Goal: Task Accomplishment & Management: Manage account settings

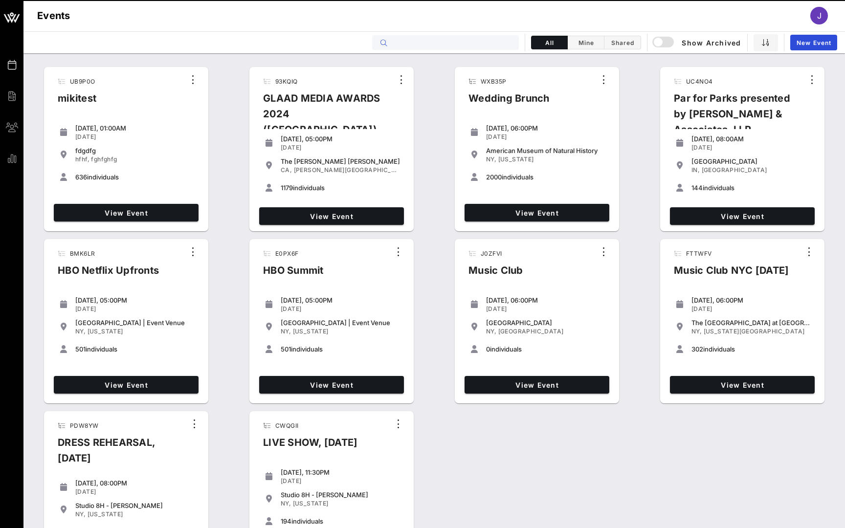
click at [490, 45] on input "text" at bounding box center [452, 42] width 121 height 13
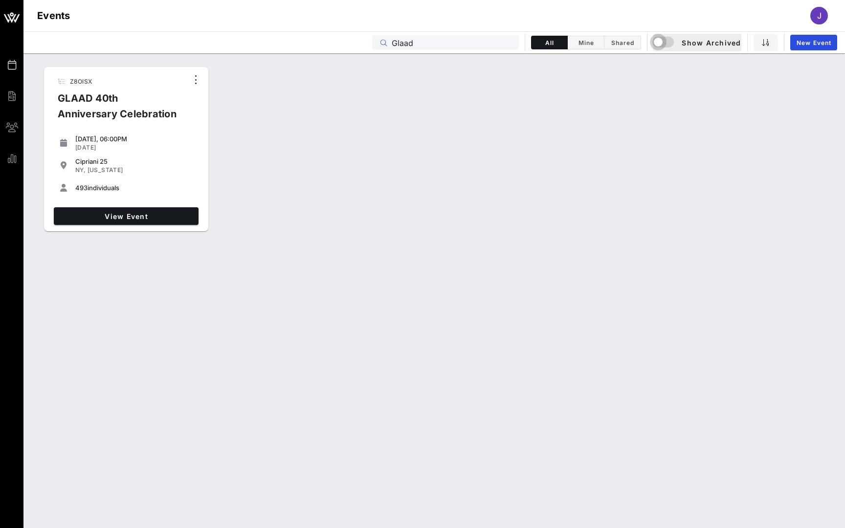
type input "Glaad"
click at [665, 42] on div "button" at bounding box center [658, 42] width 14 height 14
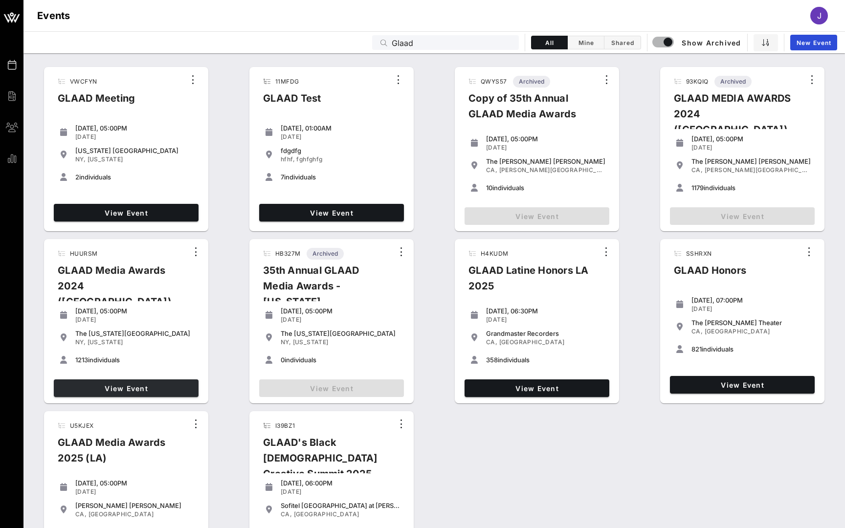
click at [139, 385] on span "View Event" at bounding box center [126, 388] width 137 height 8
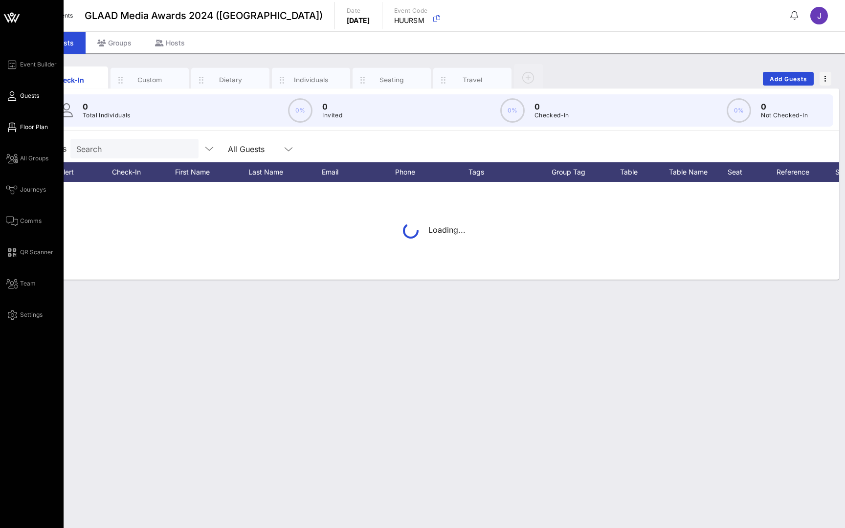
click at [31, 128] on span "Floor Plan" at bounding box center [34, 127] width 28 height 9
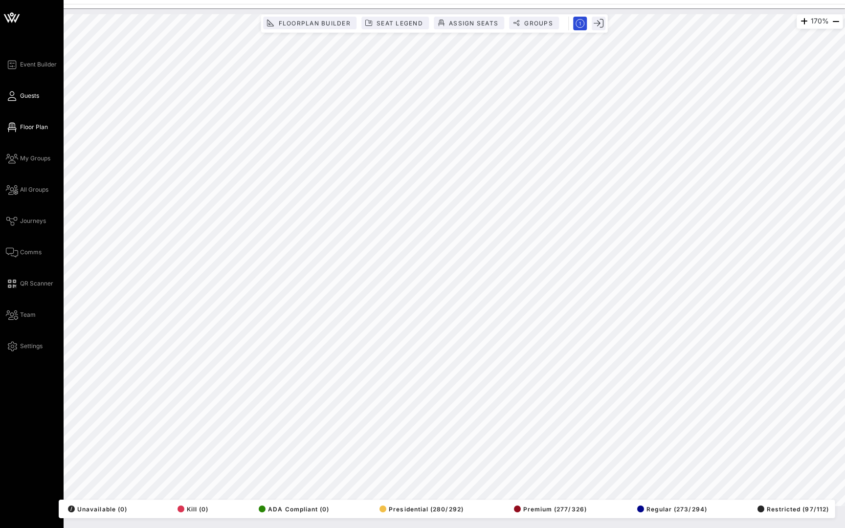
click at [11, 97] on icon at bounding box center [12, 95] width 12 height 1
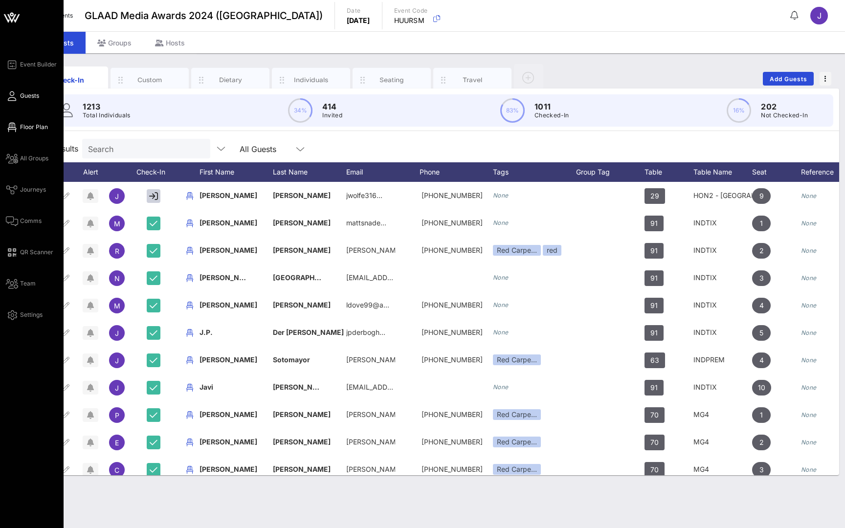
click at [17, 129] on link "Floor Plan" at bounding box center [27, 127] width 42 height 12
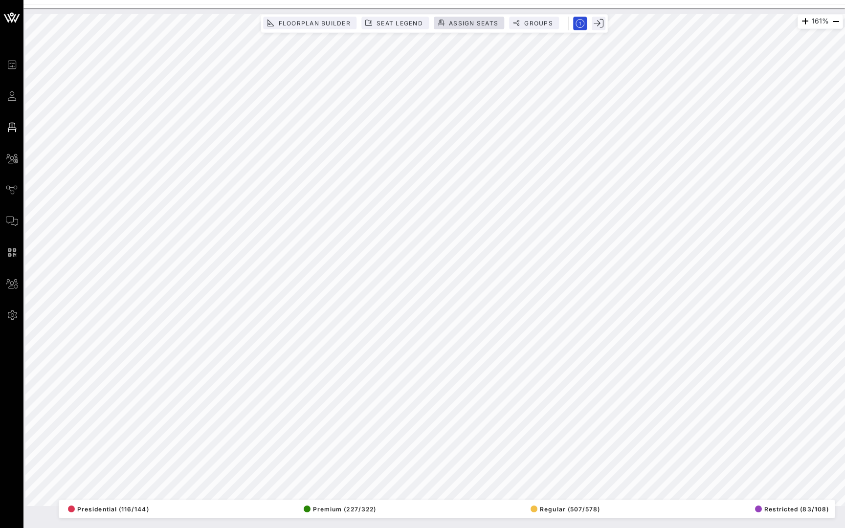
click at [464, 21] on span "Assign Seats" at bounding box center [473, 23] width 50 height 7
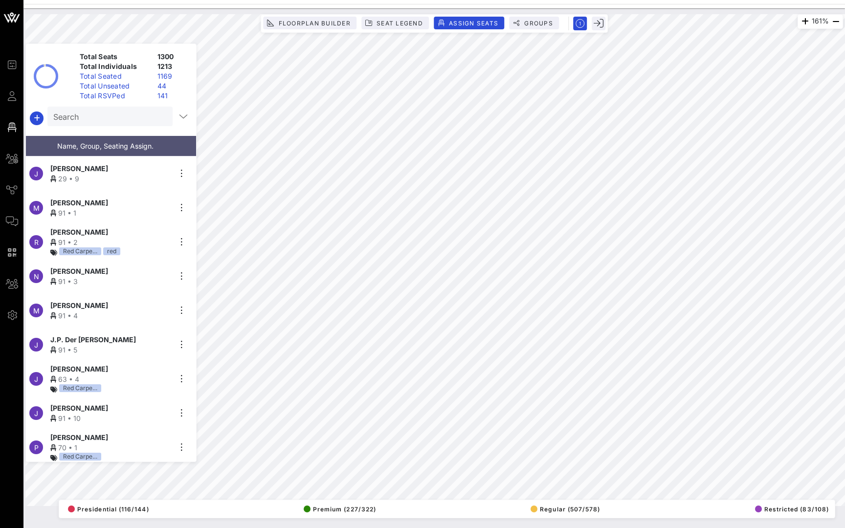
click at [121, 119] on input "Search" at bounding box center [109, 116] width 112 height 13
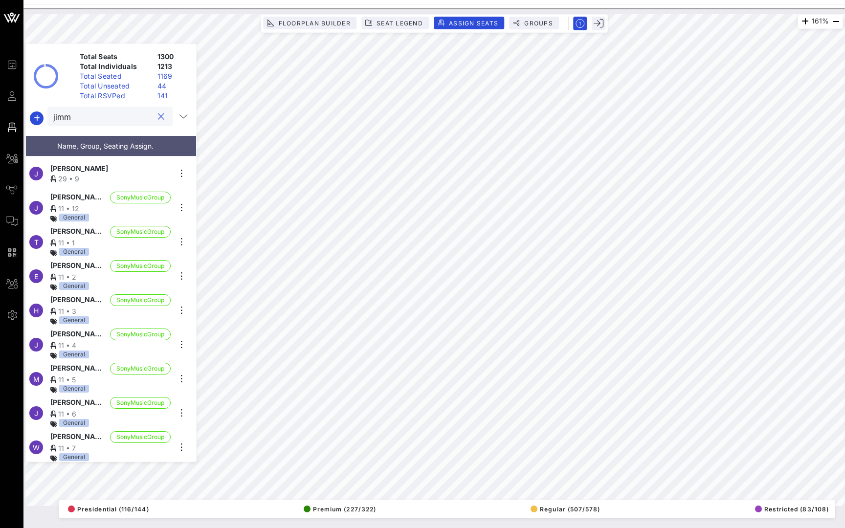
type input "jimmy"
drag, startPoint x: 121, startPoint y: 119, endPoint x: 111, endPoint y: 169, distance: 50.9
click at [111, 169] on div "Jimmy Wolfe" at bounding box center [110, 168] width 120 height 10
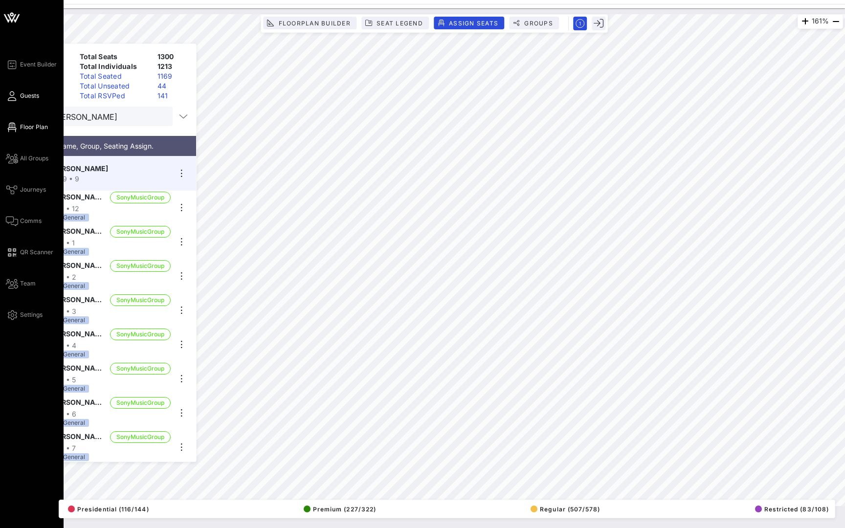
click at [15, 97] on icon at bounding box center [12, 95] width 12 height 1
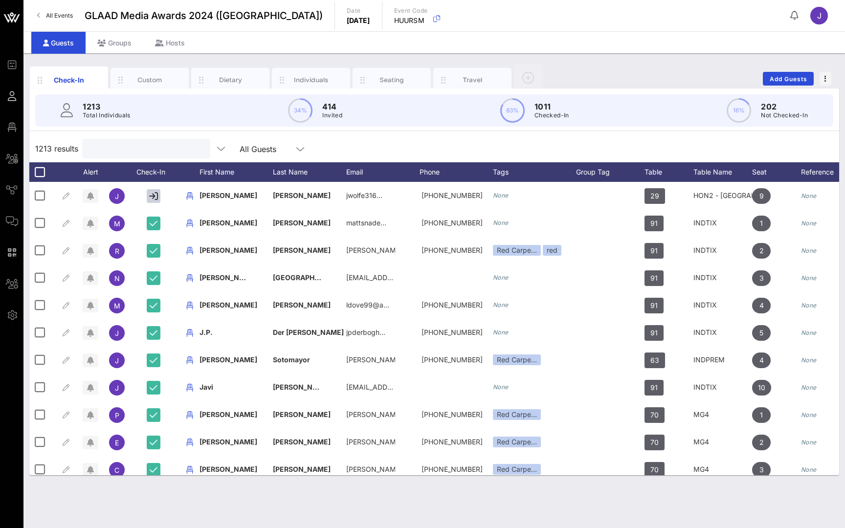
click at [90, 149] on input "text" at bounding box center [145, 148] width 114 height 13
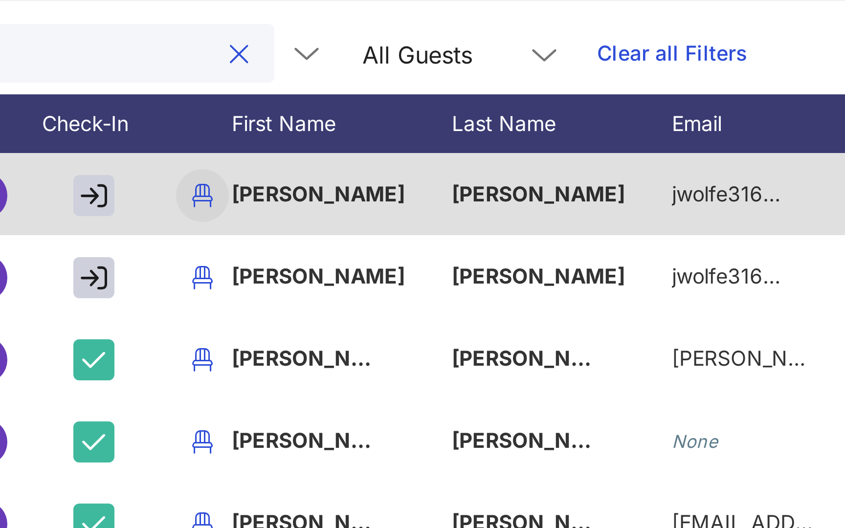
type input "Jimm"
click at [184, 190] on icon "button" at bounding box center [190, 196] width 12 height 12
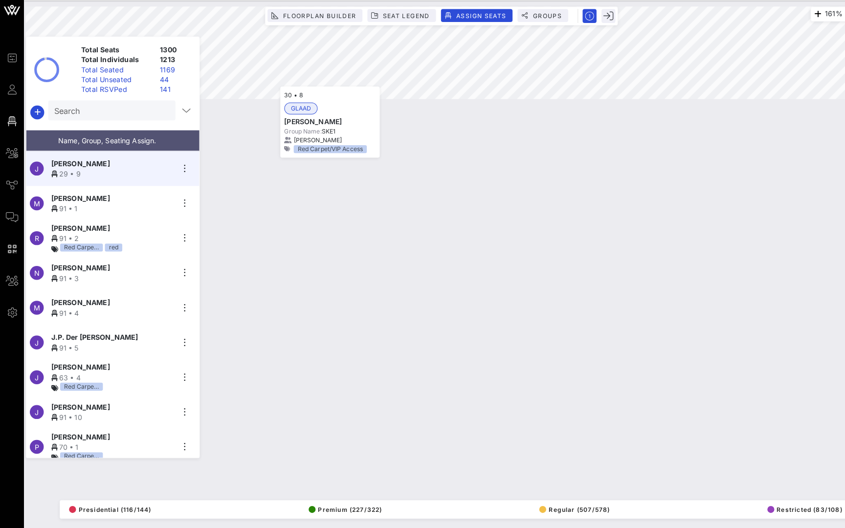
scroll to position [14549, 0]
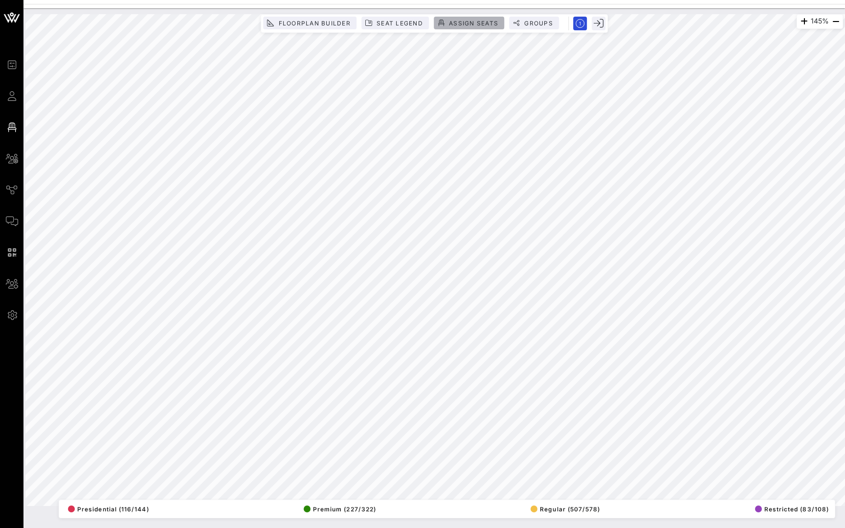
click at [471, 17] on button "Assign Seats" at bounding box center [469, 23] width 70 height 13
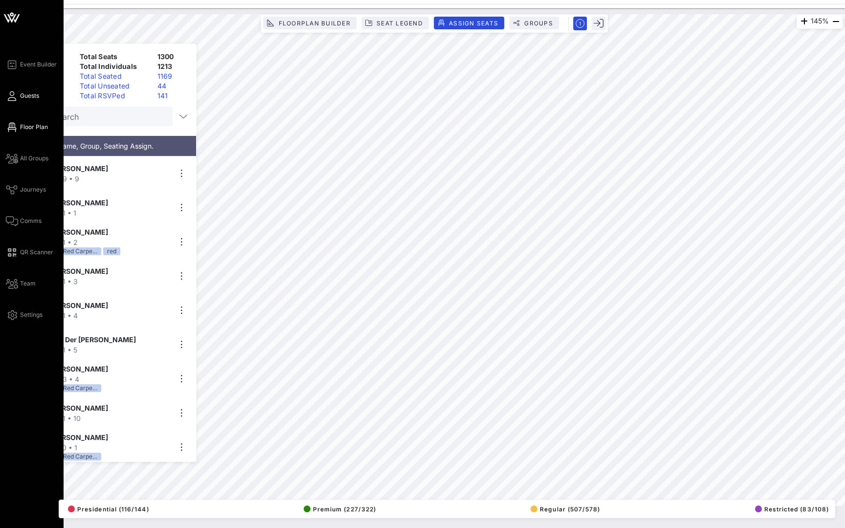
click at [16, 95] on icon at bounding box center [12, 95] width 12 height 1
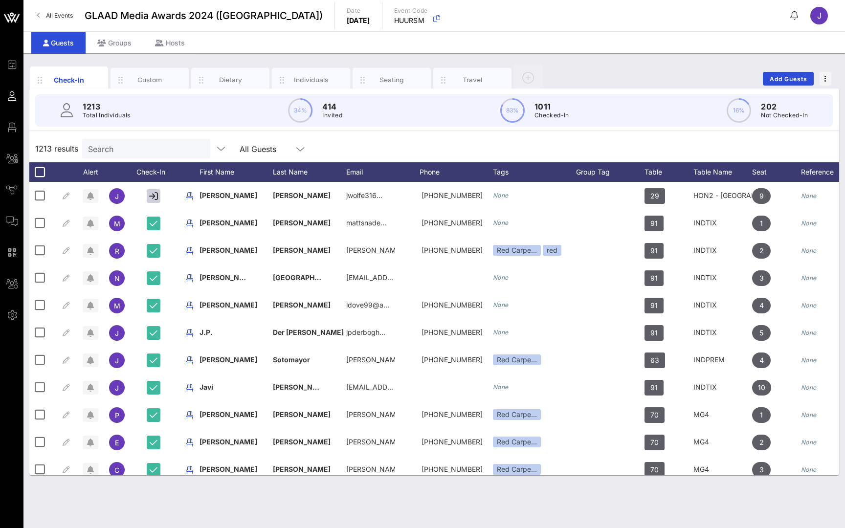
click at [798, 16] on icon at bounding box center [795, 15] width 8 height 0
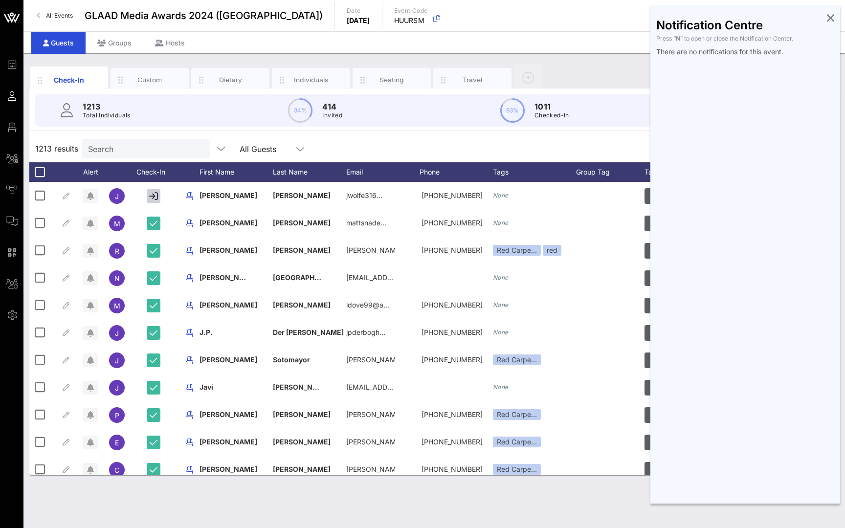
click at [12, 127] on icon at bounding box center [12, 127] width 12 height 1
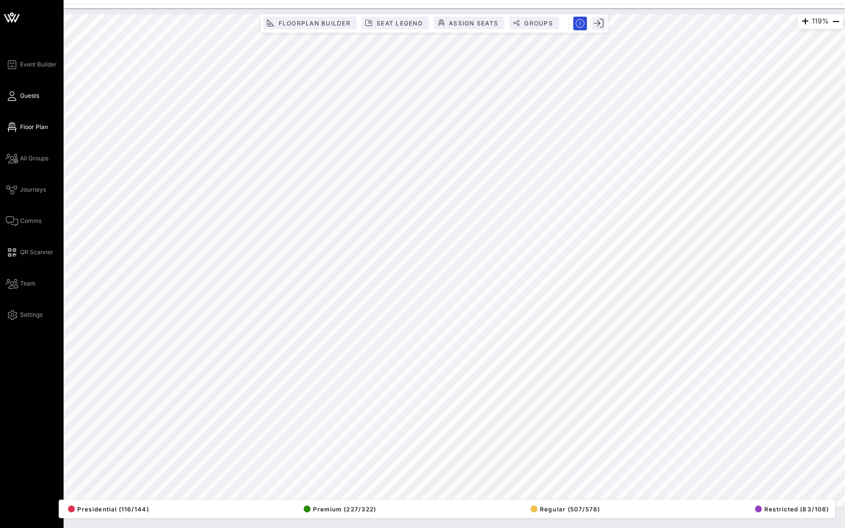
click at [18, 96] on icon at bounding box center [12, 95] width 12 height 1
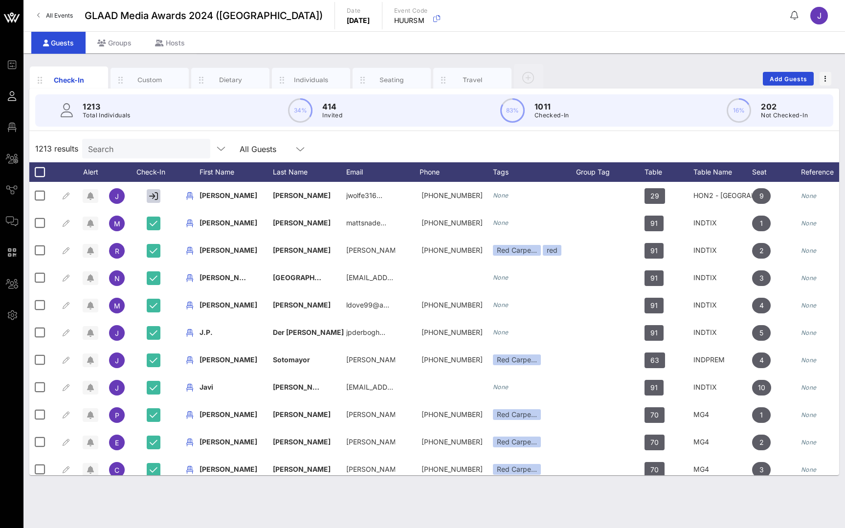
click at [504, 176] on div "Tags" at bounding box center [534, 172] width 83 height 20
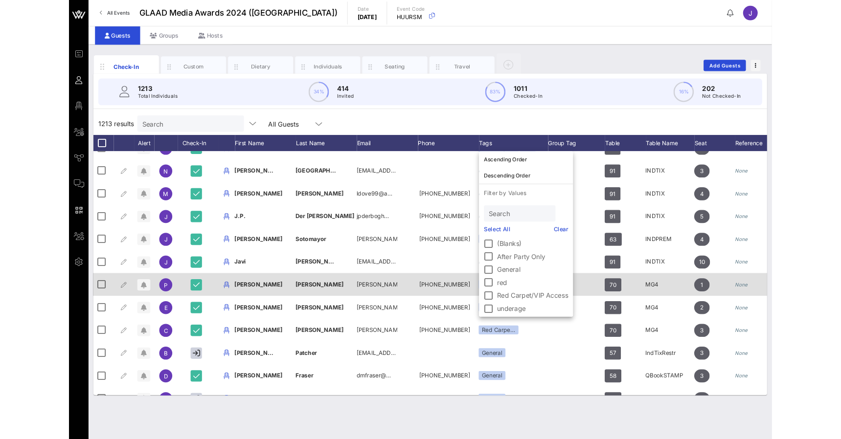
scroll to position [72, 0]
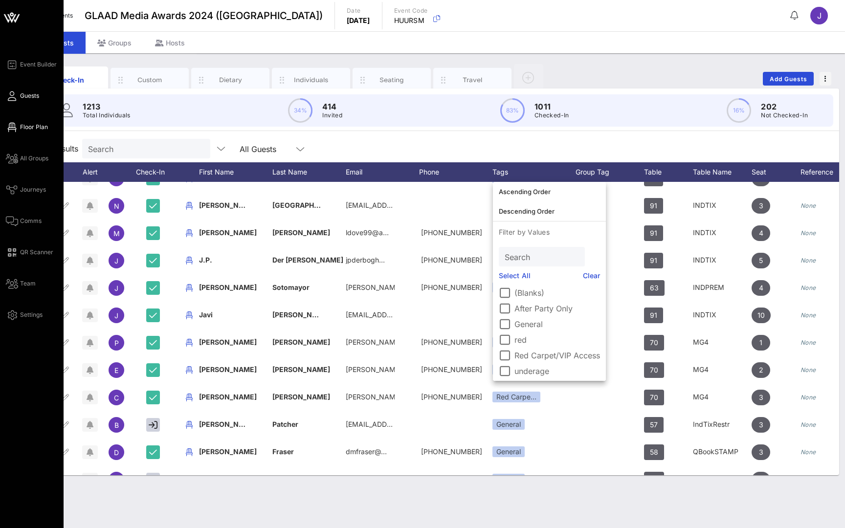
click at [28, 125] on span "Floor Plan" at bounding box center [34, 127] width 28 height 9
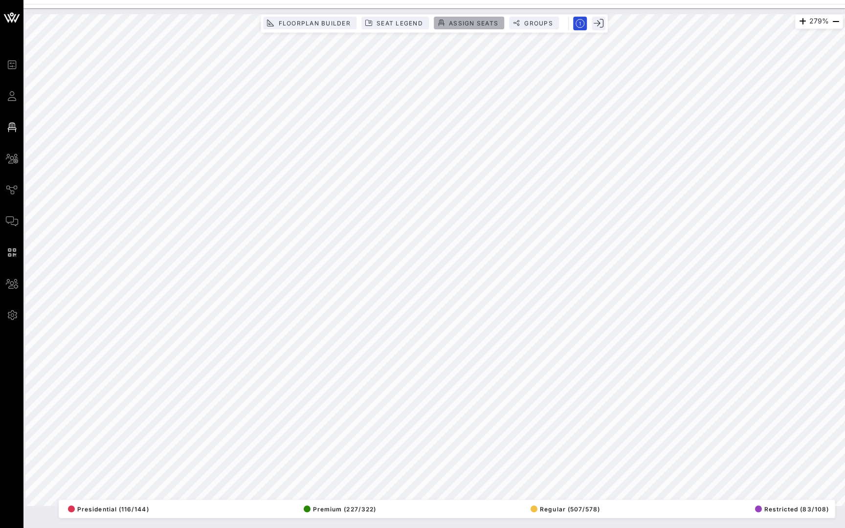
click at [479, 21] on span "Assign Seats" at bounding box center [473, 23] width 50 height 7
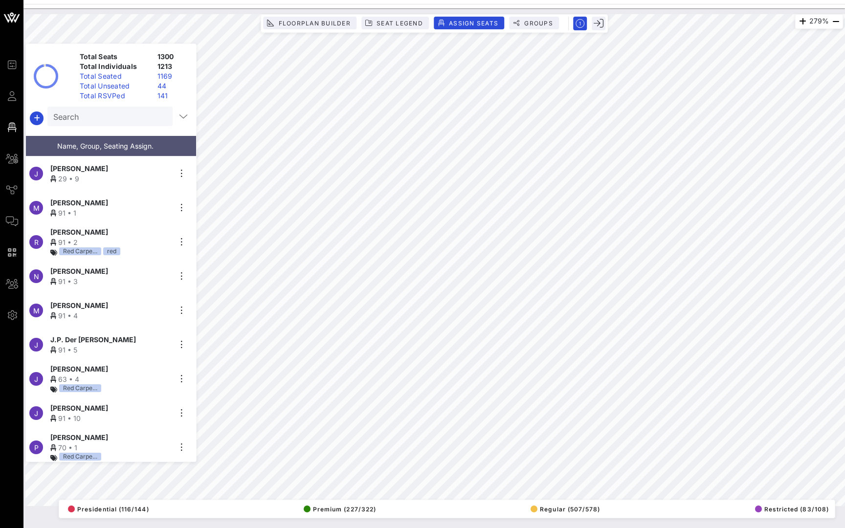
click at [157, 177] on div "29 • 9" at bounding box center [110, 179] width 120 height 10
click at [185, 175] on icon "button" at bounding box center [182, 174] width 12 height 12
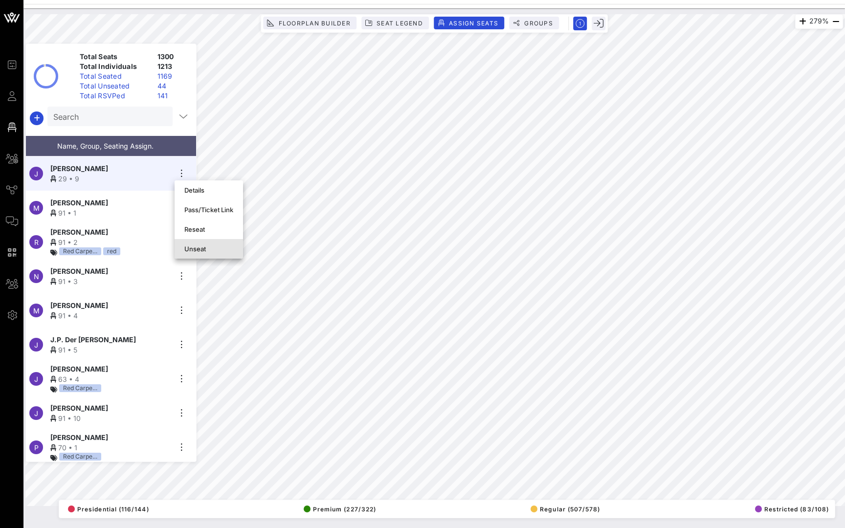
click at [195, 244] on div "Unseat" at bounding box center [208, 249] width 49 height 16
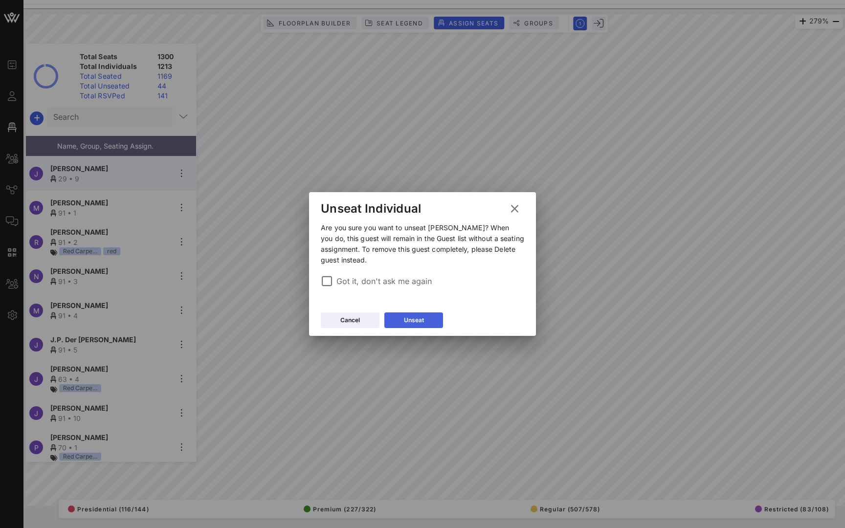
click at [410, 320] on icon at bounding box center [413, 320] width 7 height 6
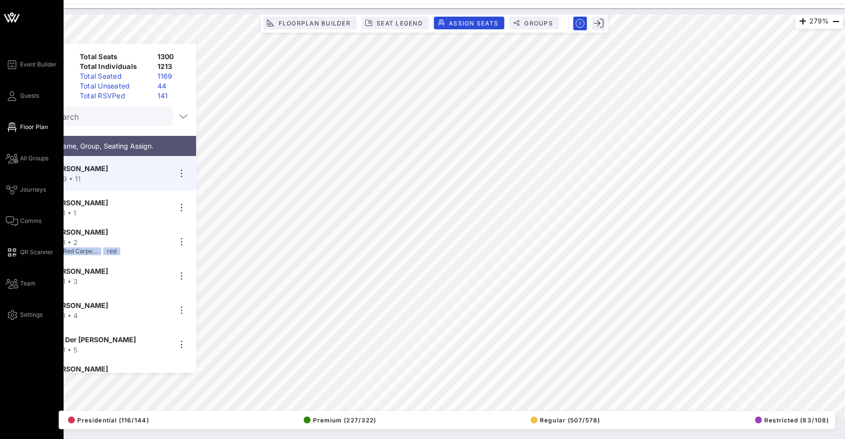
click at [63, 0] on html "Event Builder Guests Floor Plan All Groups Journeys Comms QR Scanner Team Setti…" at bounding box center [422, 219] width 845 height 439
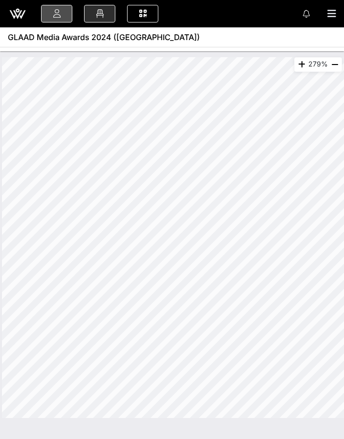
click at [60, 14] on icon at bounding box center [56, 13] width 11 height 1
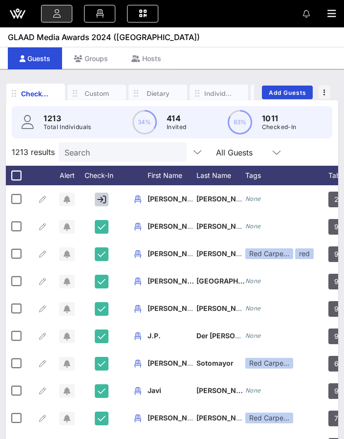
click at [92, 158] on div "Search" at bounding box center [122, 152] width 114 height 20
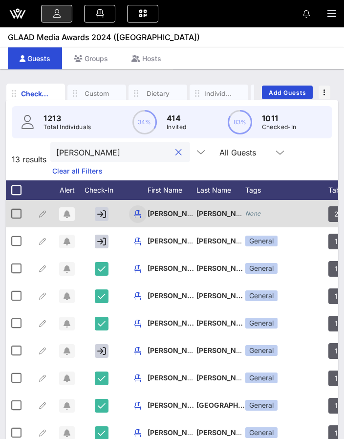
type input "jimmy"
click at [135, 210] on icon "button" at bounding box center [138, 214] width 12 height 12
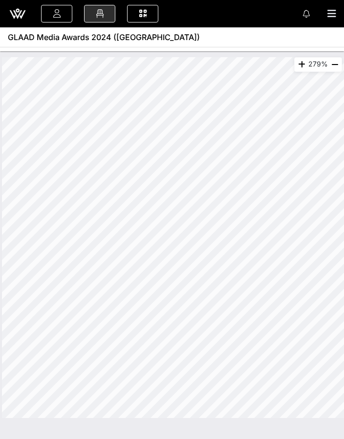
click at [308, 10] on icon at bounding box center [306, 14] width 7 height 8
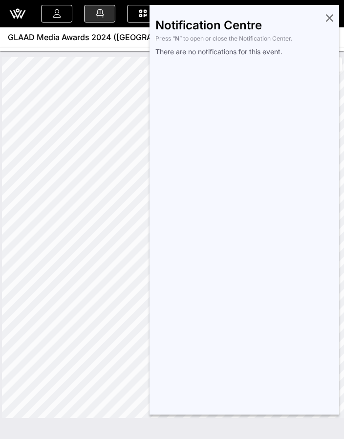
drag, startPoint x: 344, startPoint y: 15, endPoint x: 845, endPoint y: -21, distance: 502.0
click at [344, 0] on html "Event Builder Guests Floor Plan All Groups Journeys Comms QR Scanner Team Setti…" at bounding box center [172, 219] width 344 height 439
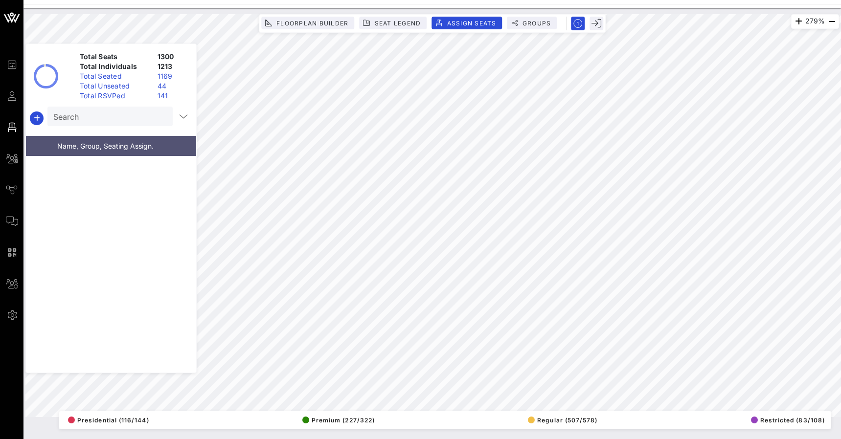
click at [102, 124] on div "Search" at bounding box center [109, 117] width 112 height 20
click at [472, 22] on span "Assign Seats" at bounding box center [471, 23] width 50 height 7
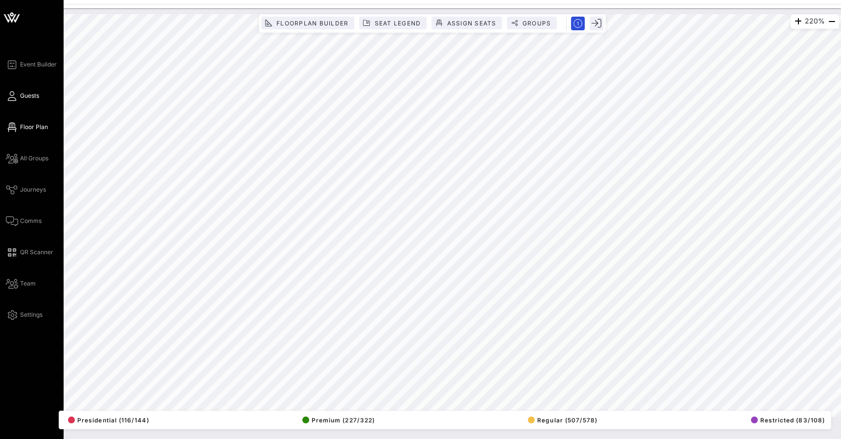
click at [23, 94] on span "Guests" at bounding box center [29, 95] width 19 height 9
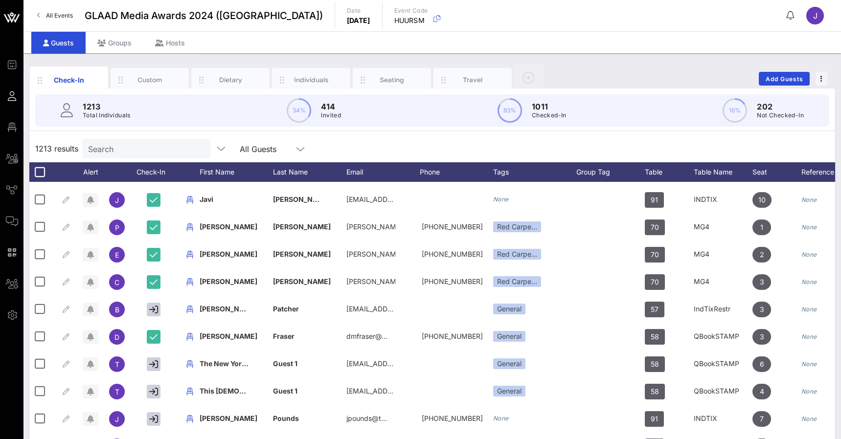
scroll to position [188, 0]
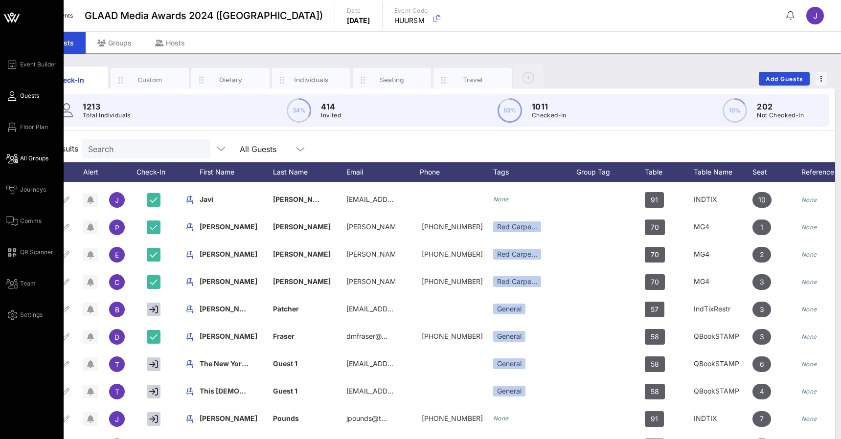
click at [17, 158] on icon at bounding box center [12, 158] width 12 height 1
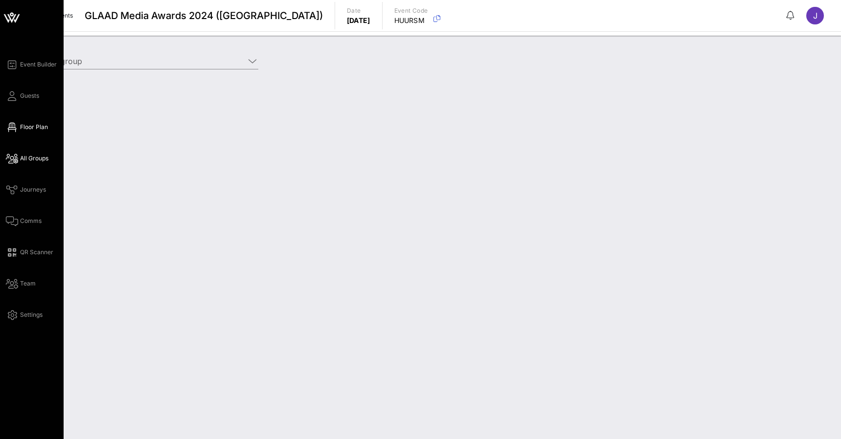
click at [28, 125] on span "Floor Plan" at bounding box center [34, 127] width 28 height 9
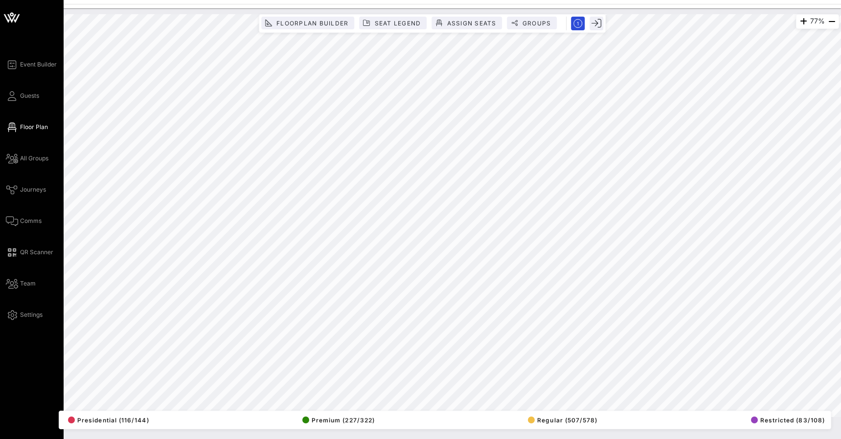
click at [13, 17] on icon at bounding box center [11, 17] width 23 height 23
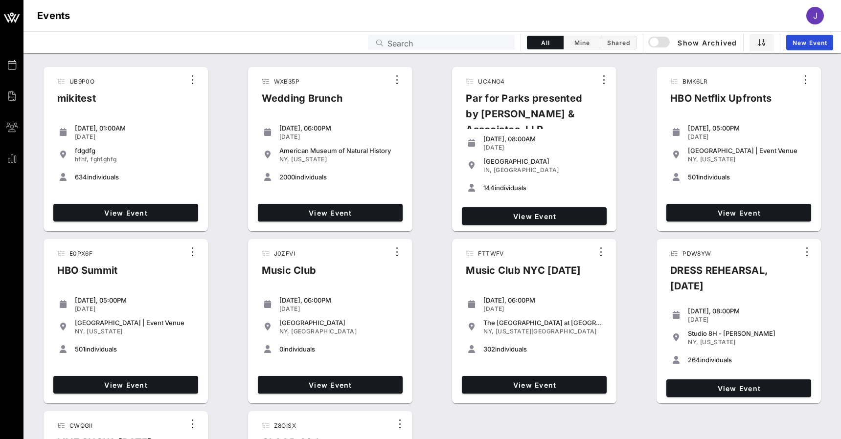
click at [437, 36] on div "Search" at bounding box center [447, 42] width 121 height 15
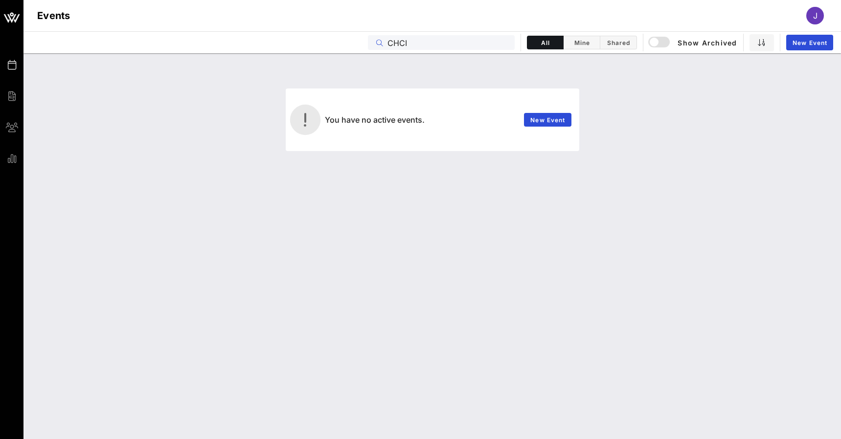
type input "CHCI"
drag, startPoint x: 335, startPoint y: 74, endPoint x: 659, endPoint y: 38, distance: 325.8
click at [659, 38] on div "button" at bounding box center [654, 42] width 14 height 14
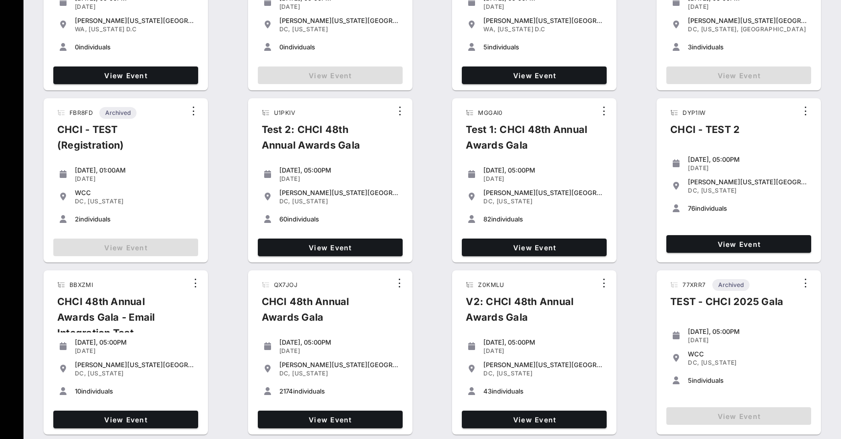
scroll to position [313, 0]
click at [332, 421] on span "View Event" at bounding box center [330, 420] width 137 height 8
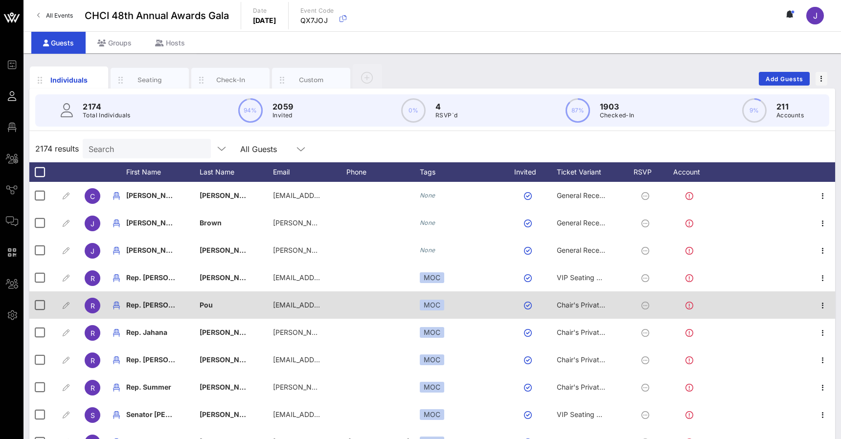
scroll to position [99, 0]
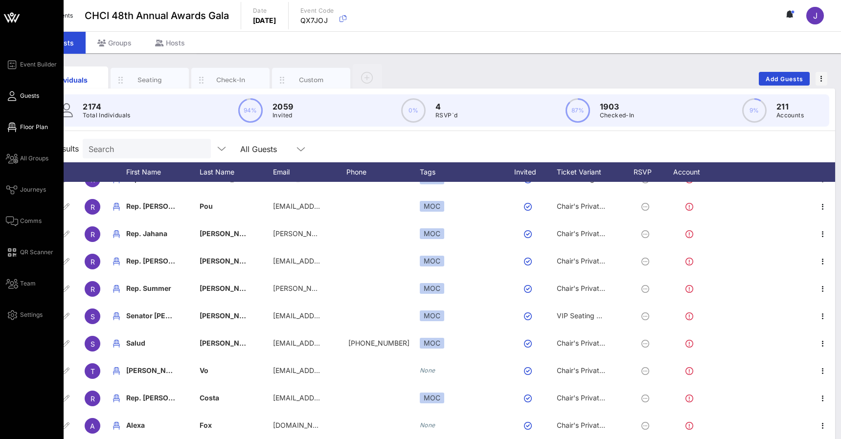
click at [13, 128] on icon at bounding box center [12, 127] width 12 height 1
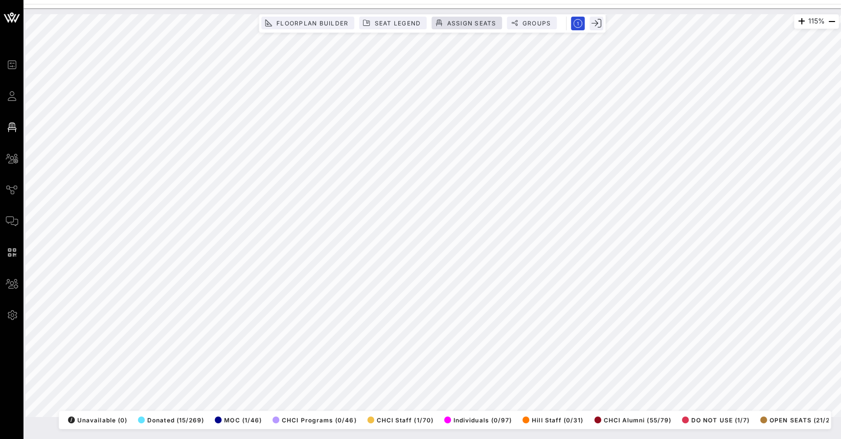
click at [481, 22] on span "Assign Seats" at bounding box center [471, 23] width 50 height 7
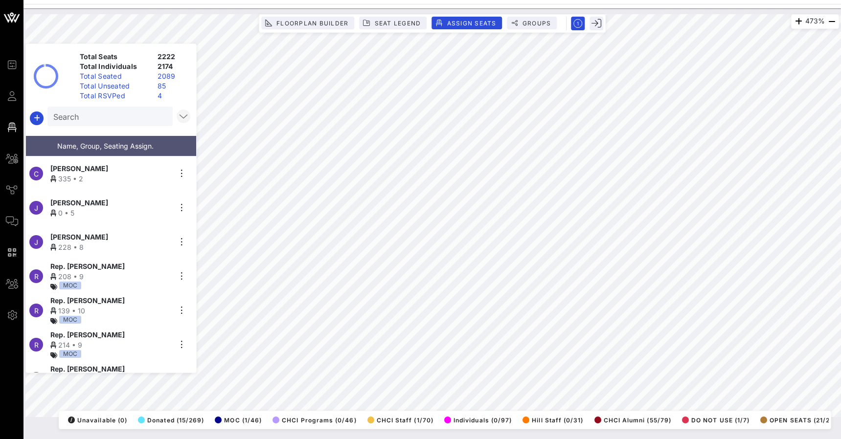
click at [188, 120] on icon "button" at bounding box center [184, 117] width 12 height 12
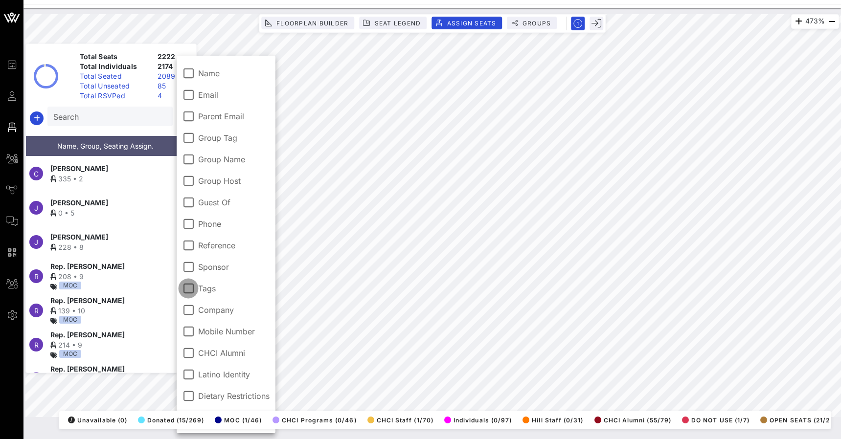
click at [187, 294] on div at bounding box center [188, 288] width 17 height 17
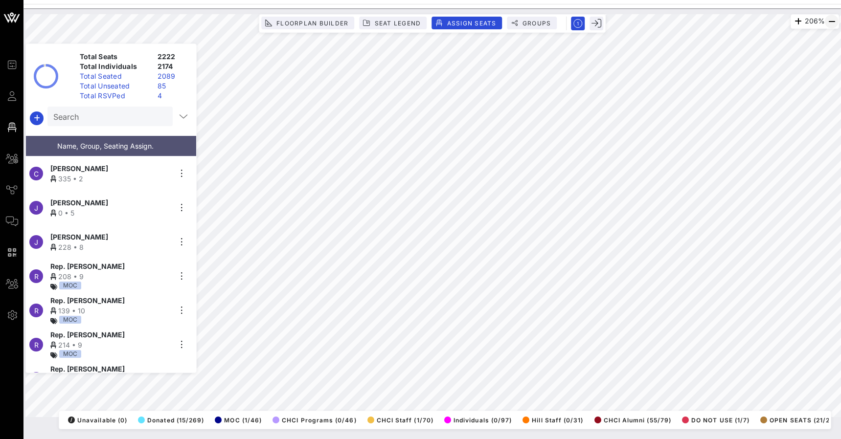
click at [834, 21] on icon "button" at bounding box center [832, 22] width 12 height 12
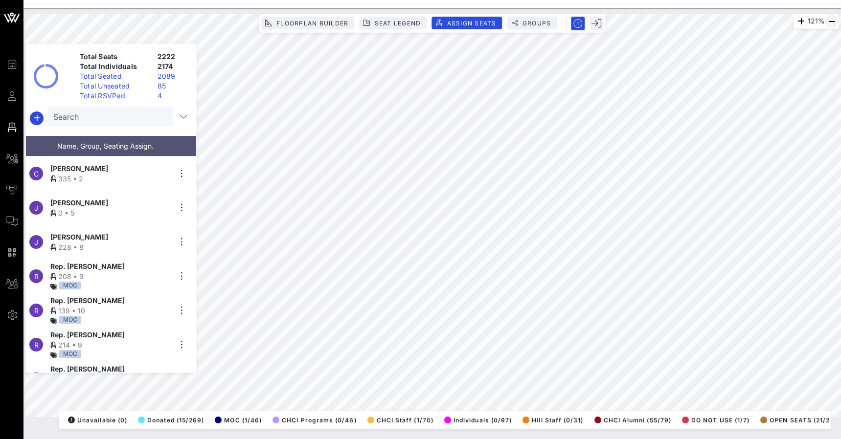
click at [831, 17] on icon "button" at bounding box center [832, 22] width 12 height 12
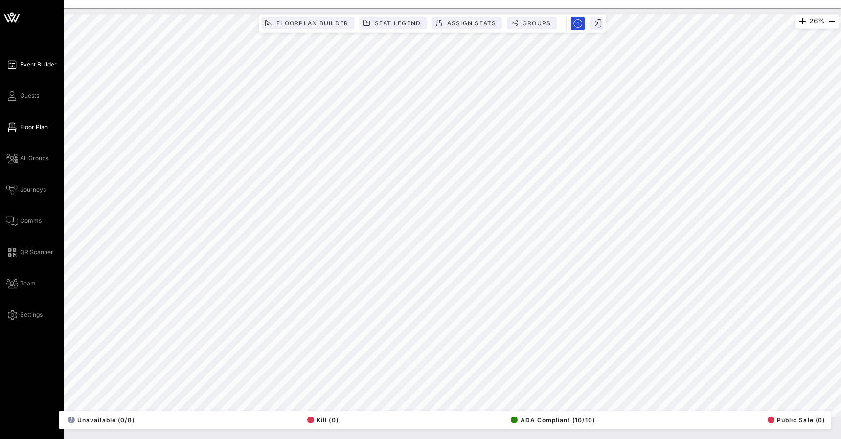
click at [15, 65] on icon at bounding box center [12, 64] width 12 height 1
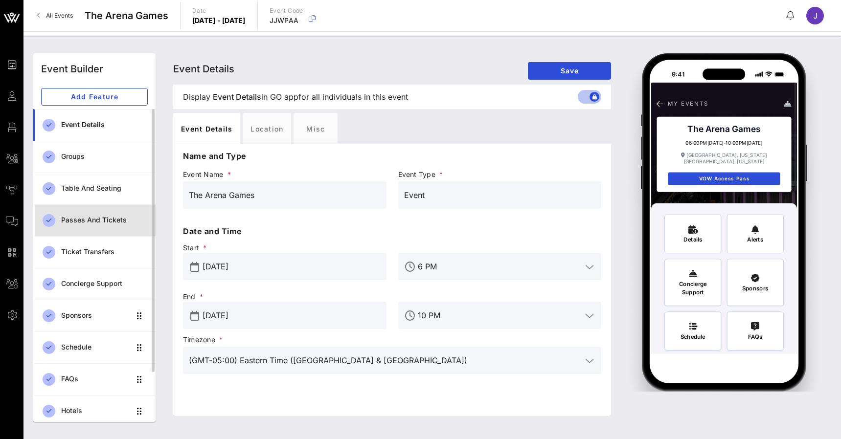
click at [103, 225] on div "Passes and Tickets" at bounding box center [104, 220] width 87 height 20
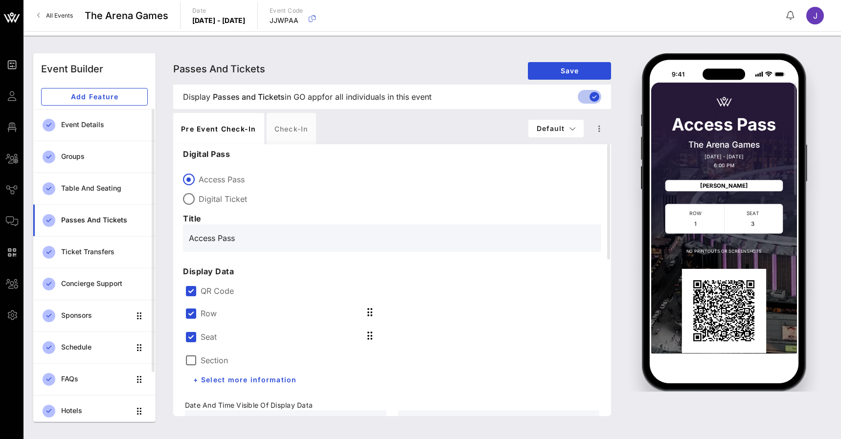
click at [263, 379] on span "+ Select more information" at bounding box center [245, 380] width 104 height 8
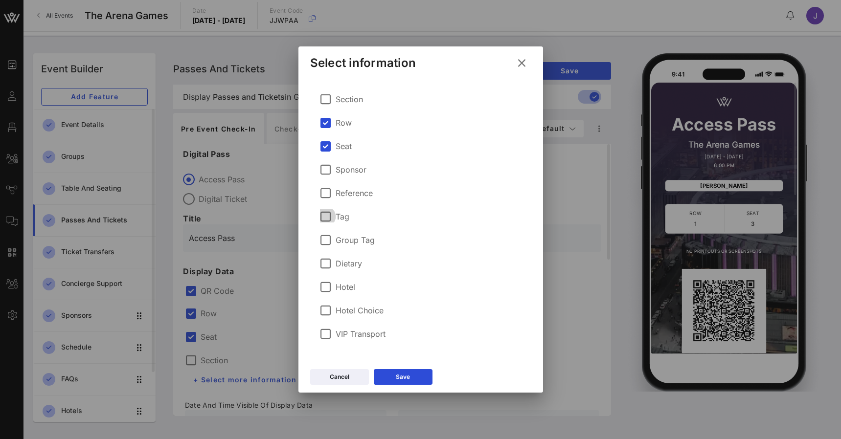
click at [329, 215] on div at bounding box center [325, 216] width 17 height 17
click at [327, 241] on div at bounding box center [325, 240] width 17 height 17
click at [327, 261] on div at bounding box center [325, 263] width 17 height 17
click at [326, 282] on div at bounding box center [325, 287] width 17 height 17
click at [327, 311] on div at bounding box center [325, 310] width 17 height 17
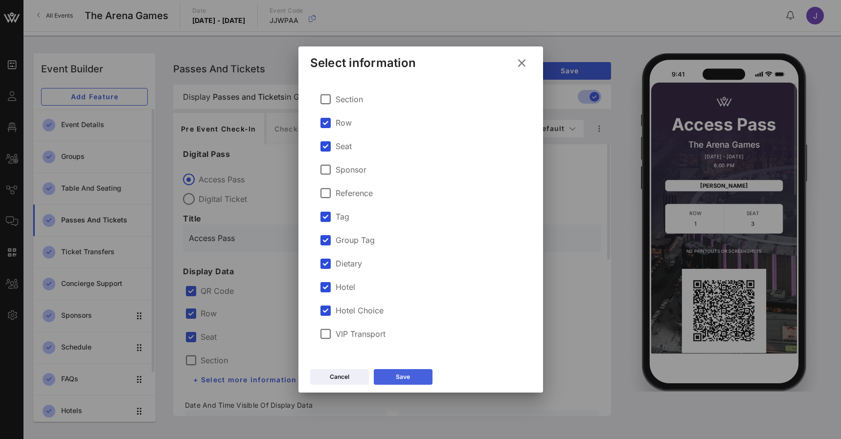
click at [417, 379] on button "Save" at bounding box center [403, 377] width 59 height 16
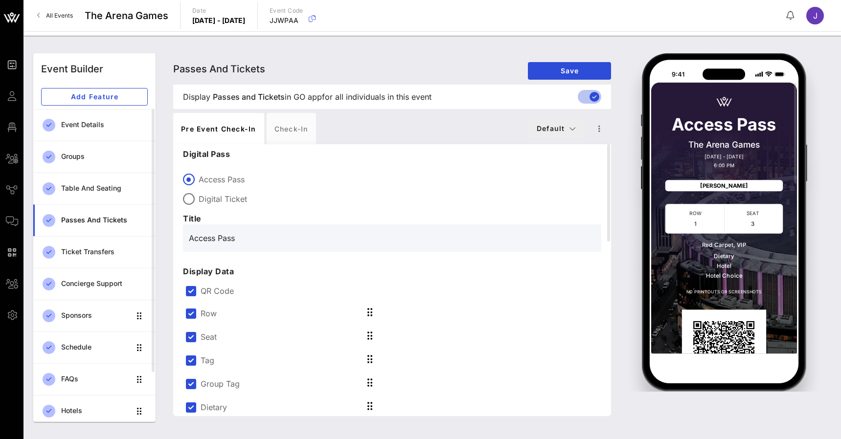
click at [579, 132] on button "Default" at bounding box center [556, 129] width 56 height 18
click at [602, 131] on icon "button" at bounding box center [599, 129] width 12 height 12
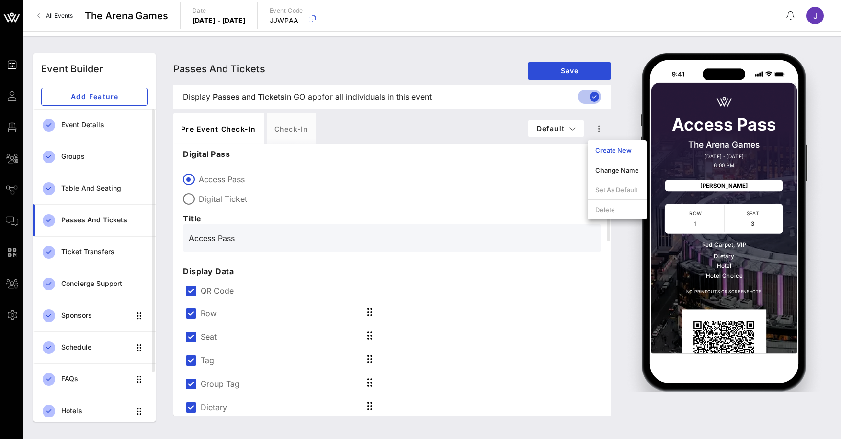
click at [418, 67] on div "Passes and Tickets Passes and Tickets Passes and Tickets Save" at bounding box center [392, 68] width 438 height 31
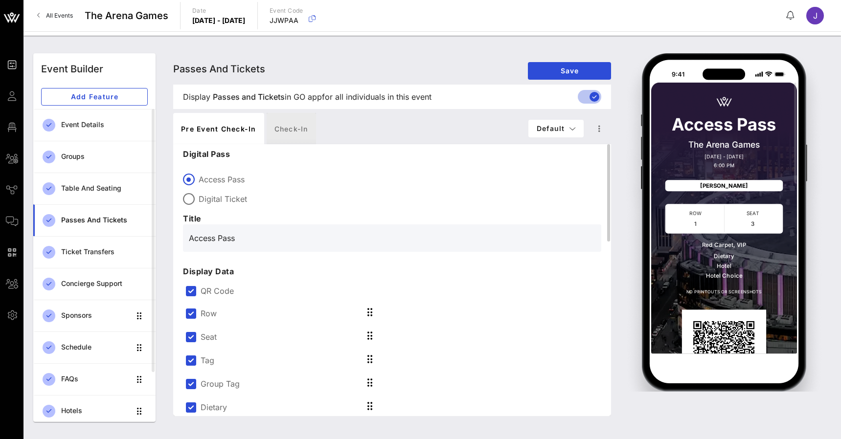
click at [288, 136] on div "Check-in" at bounding box center [291, 128] width 49 height 31
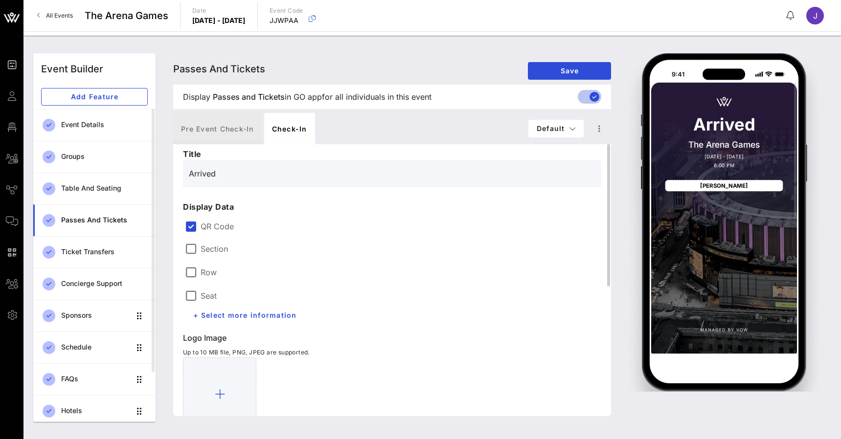
click at [241, 129] on div "Pre Event Check-in" at bounding box center [217, 128] width 89 height 31
type input "Access Pass"
type input "#2D23D7"
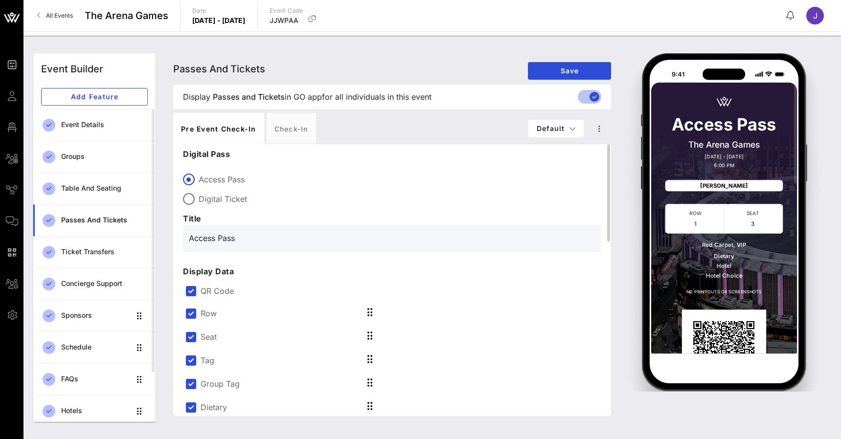
click at [210, 198] on label "Digital Ticket" at bounding box center [400, 199] width 402 height 10
type input "Digital Ticket"
click at [193, 289] on div at bounding box center [190, 291] width 17 height 17
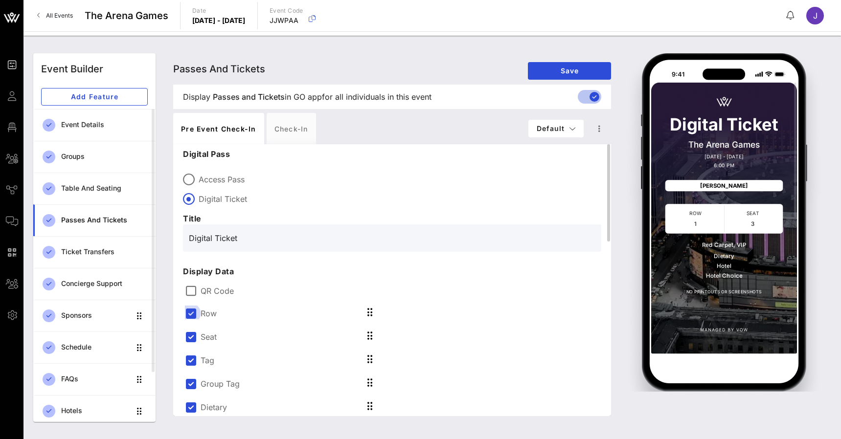
click at [192, 315] on div at bounding box center [190, 313] width 17 height 17
click at [189, 341] on div at bounding box center [190, 337] width 17 height 17
click at [190, 353] on div at bounding box center [190, 360] width 17 height 17
click at [190, 335] on div at bounding box center [190, 337] width 17 height 17
click at [190, 356] on div at bounding box center [190, 360] width 17 height 17
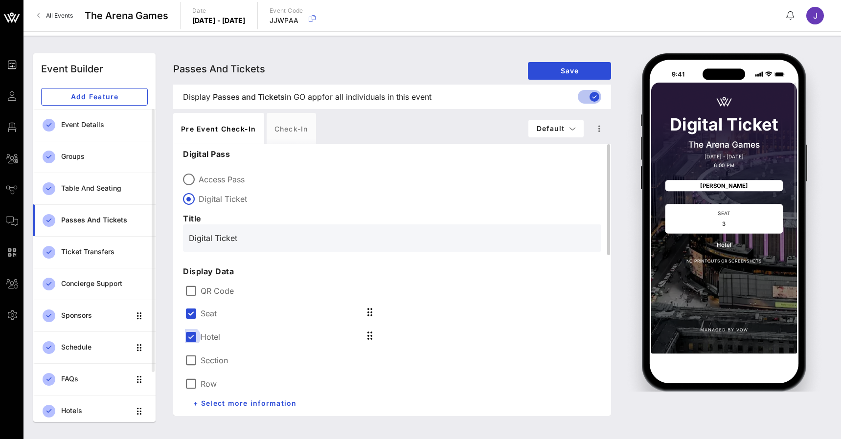
click at [191, 334] on div at bounding box center [190, 337] width 17 height 17
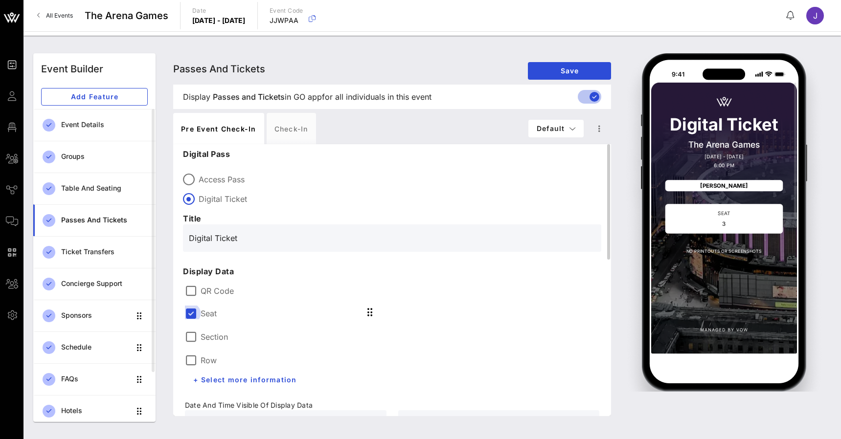
click at [191, 316] on div at bounding box center [190, 313] width 17 height 17
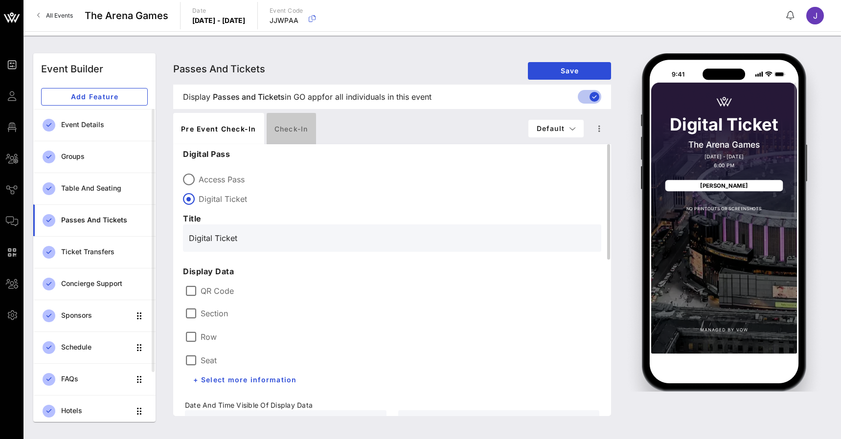
click at [288, 129] on div "Check-in" at bounding box center [291, 128] width 49 height 31
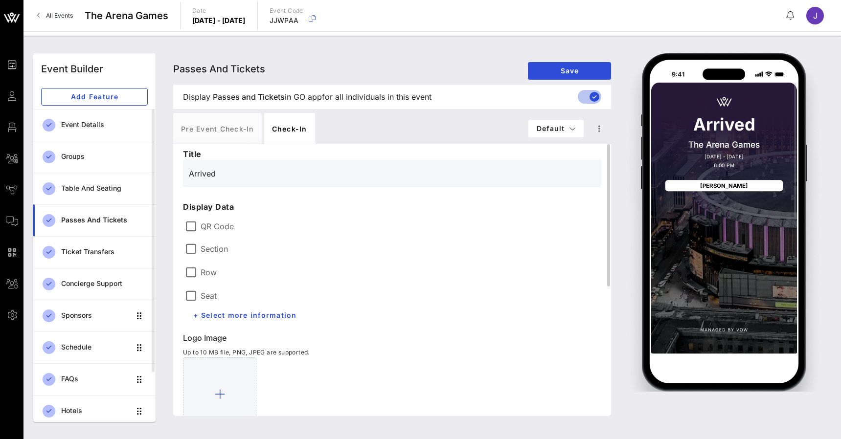
click at [213, 223] on label "QR Code" at bounding box center [400, 227] width 399 height 10
click at [195, 227] on div at bounding box center [190, 226] width 17 height 17
click at [191, 246] on div at bounding box center [190, 249] width 17 height 17
click at [193, 269] on div at bounding box center [190, 272] width 17 height 17
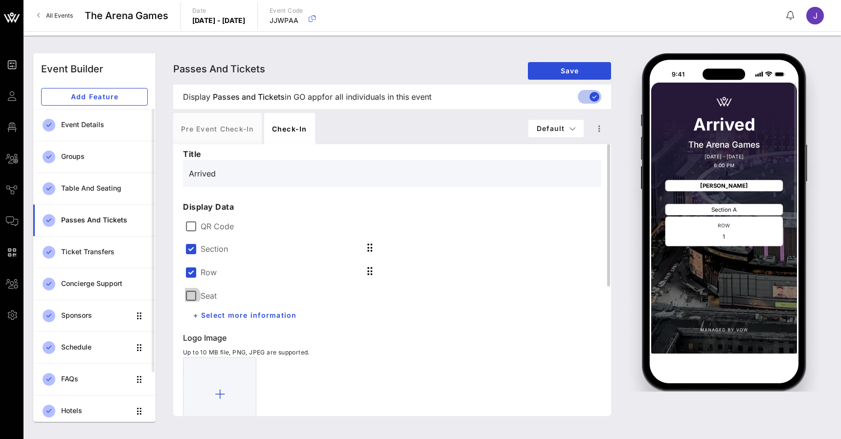
click at [193, 289] on div at bounding box center [190, 296] width 17 height 17
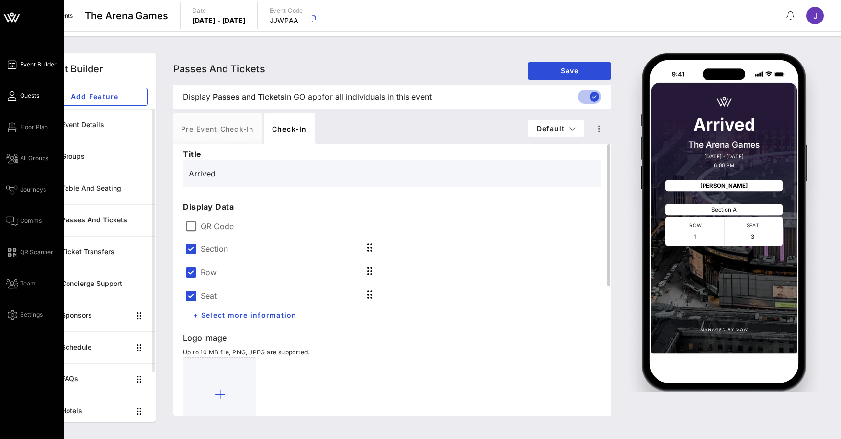
click at [9, 95] on icon at bounding box center [12, 95] width 12 height 1
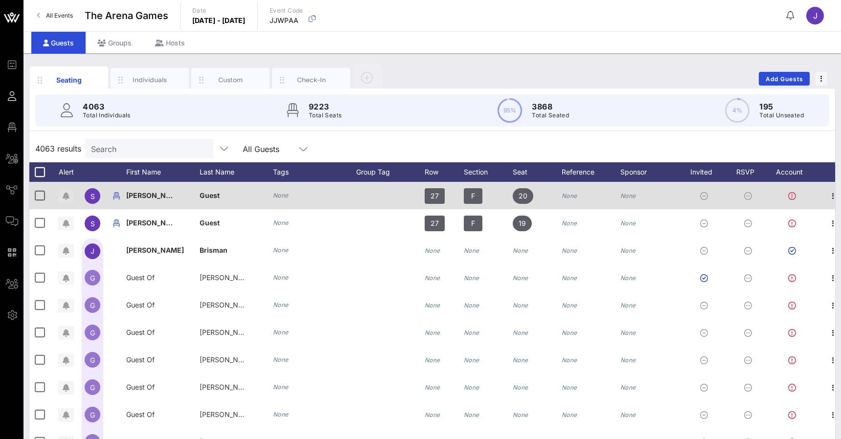
click at [64, 194] on icon "button" at bounding box center [66, 196] width 7 height 8
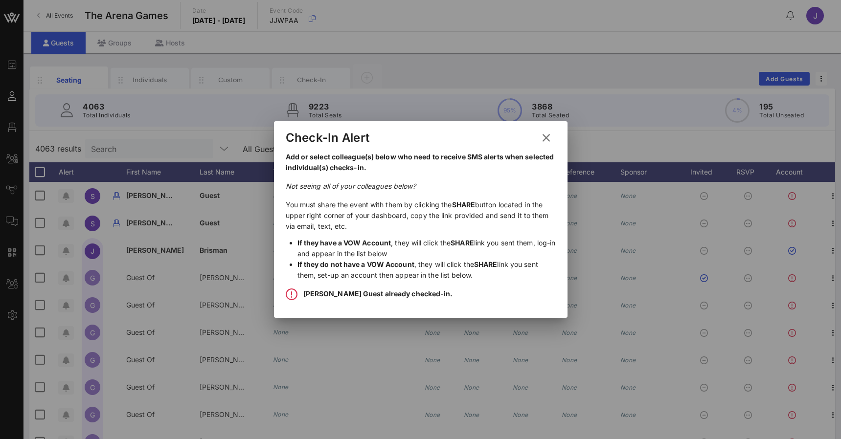
click at [554, 138] on button at bounding box center [545, 138] width 19 height 18
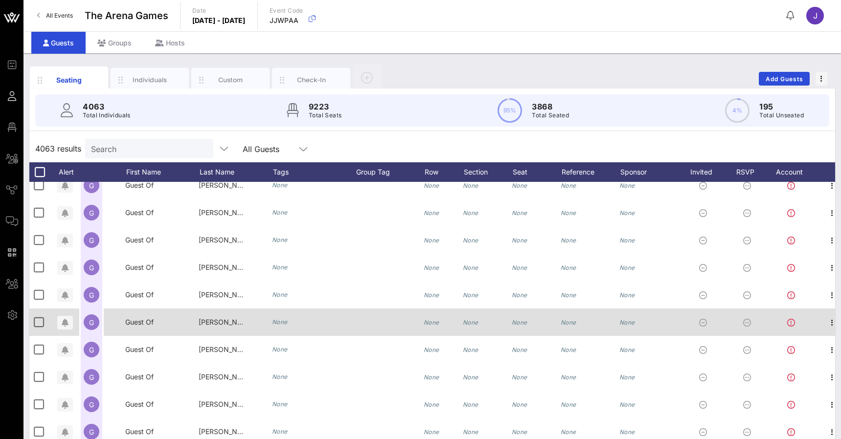
scroll to position [0, 1]
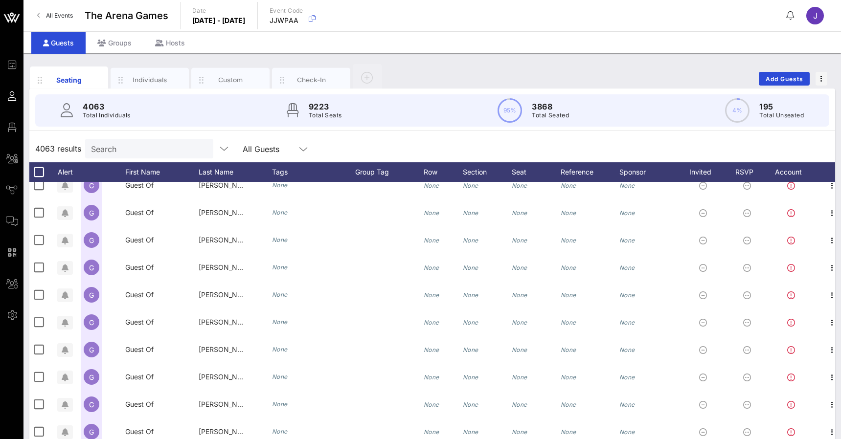
click at [791, 7] on div "All Events The Arena Games Date Sunday, Aug. 18, 2024 - Friday, Jan. 24, 2025 E…" at bounding box center [431, 15] width 817 height 31
click at [791, 10] on button at bounding box center [791, 16] width 20 height 16
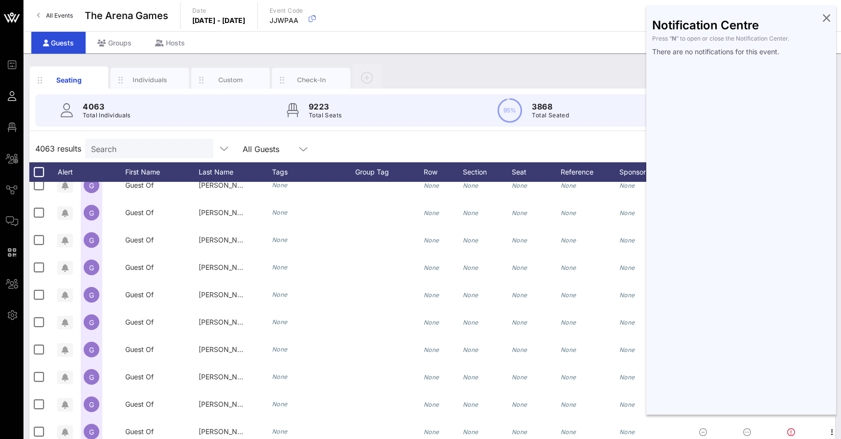
click at [824, 17] on icon at bounding box center [826, 18] width 7 height 2
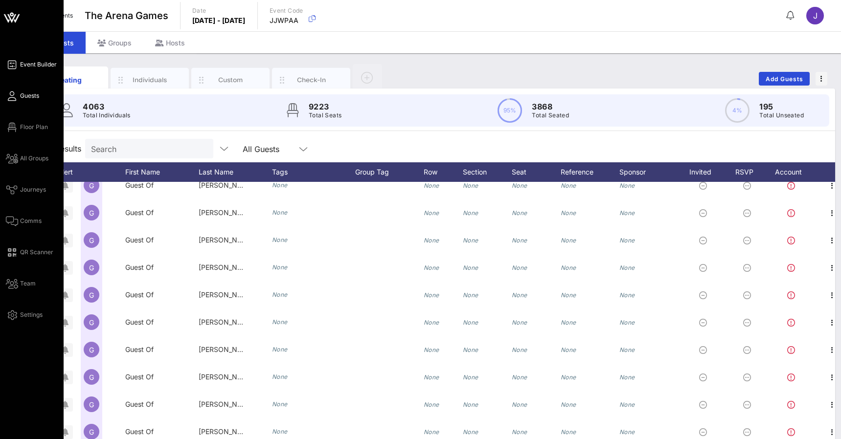
click at [13, 64] on icon at bounding box center [12, 64] width 12 height 1
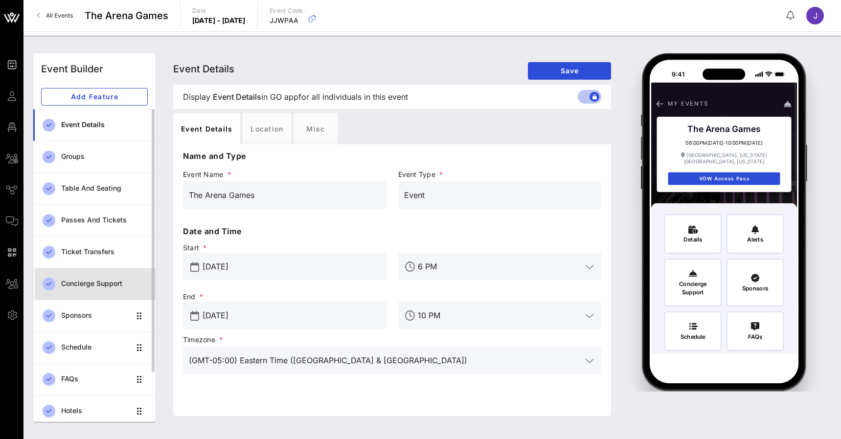
click at [101, 287] on div "Concierge Support" at bounding box center [104, 284] width 87 height 8
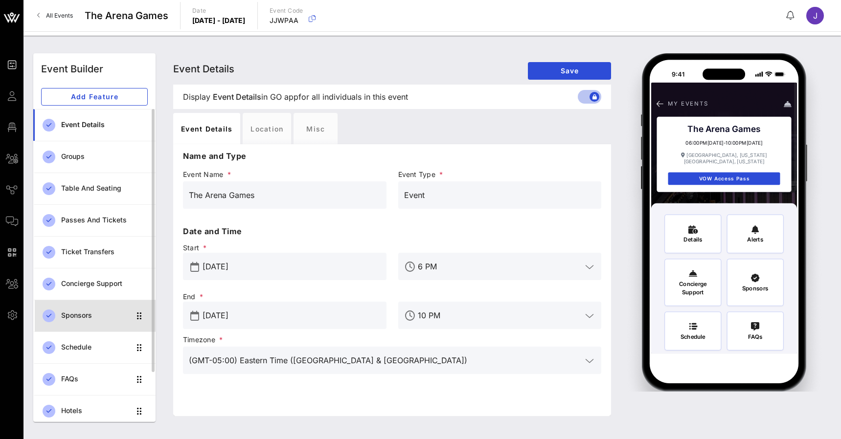
click at [84, 317] on div "Sponsors" at bounding box center [95, 316] width 69 height 8
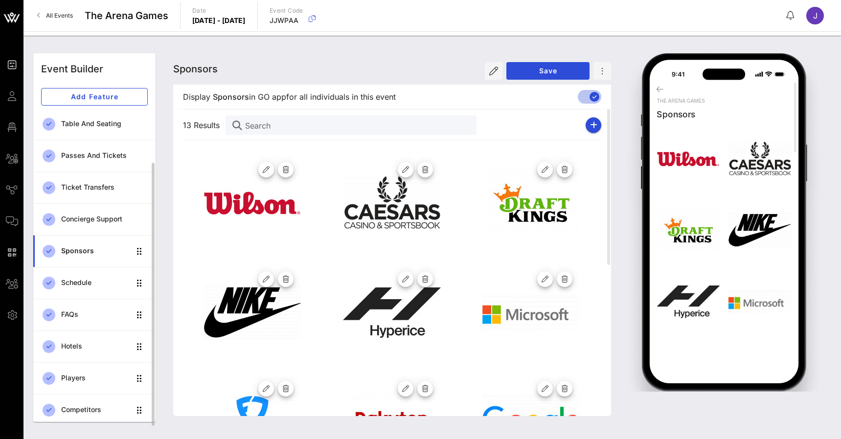
scroll to position [64, 0]
click at [74, 314] on div "FAQs" at bounding box center [95, 315] width 69 height 8
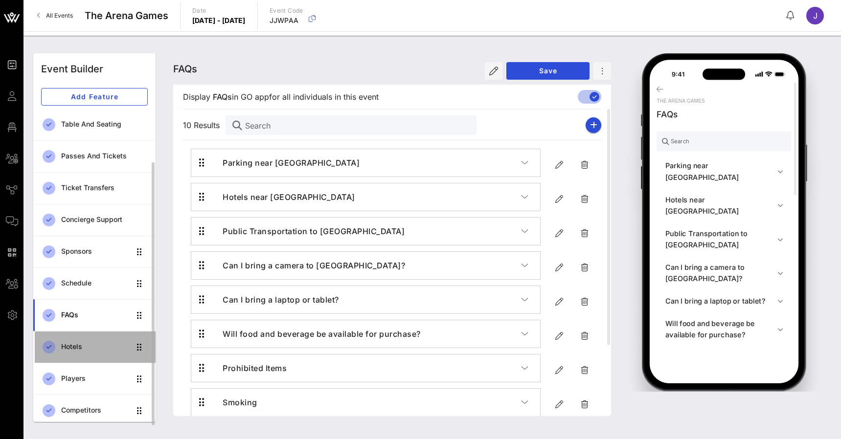
click at [70, 343] on div "Hotels" at bounding box center [95, 347] width 69 height 8
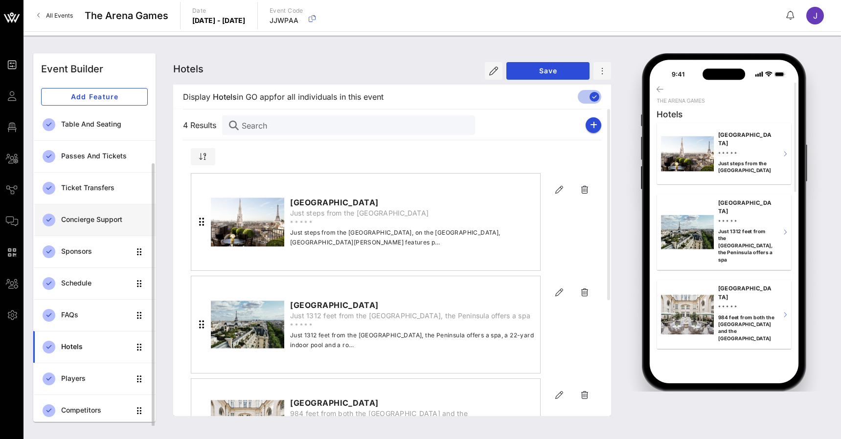
scroll to position [65, 0]
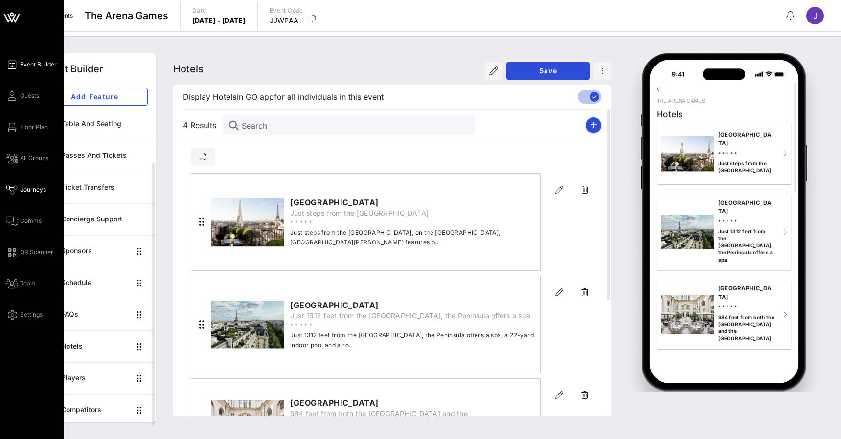
click at [14, 189] on icon at bounding box center [12, 189] width 12 height 1
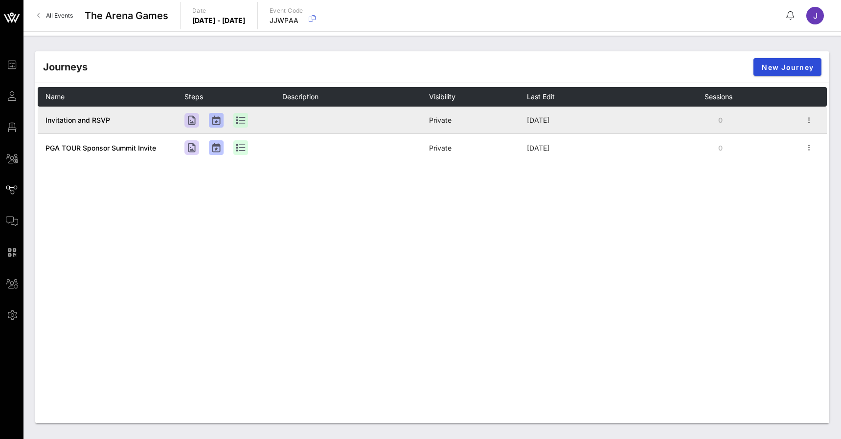
click at [83, 122] on span "Invitation and RSVP" at bounding box center [77, 120] width 65 height 8
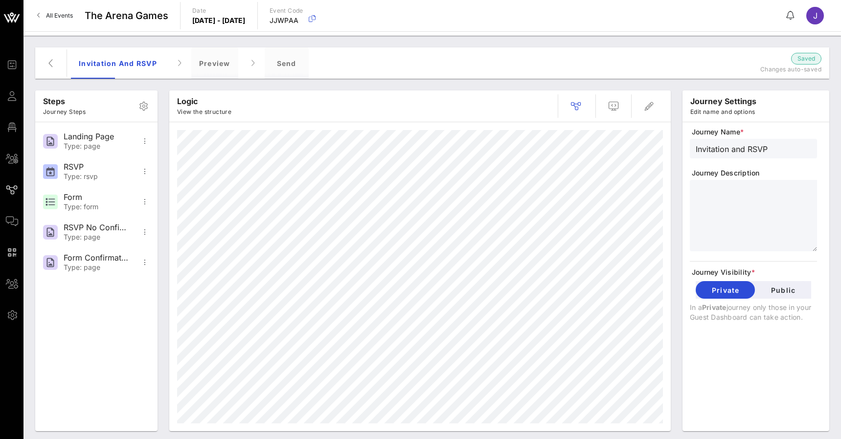
click at [615, 105] on icon "button" at bounding box center [613, 106] width 12 height 12
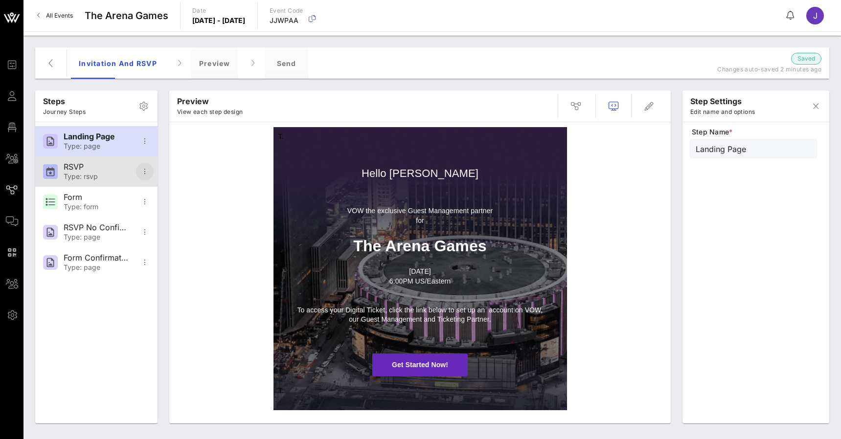
drag, startPoint x: 513, startPoint y: 58, endPoint x: 140, endPoint y: 174, distance: 389.9
click at [140, 174] on icon "button" at bounding box center [145, 172] width 12 height 12
click at [94, 175] on div "Type: rsvp" at bounding box center [96, 177] width 65 height 8
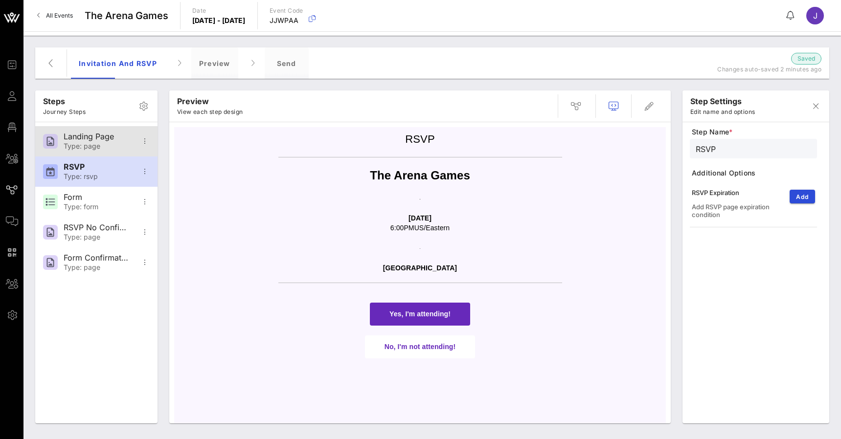
click at [105, 135] on div "Landing Page" at bounding box center [96, 136] width 65 height 9
type input "Landing Page"
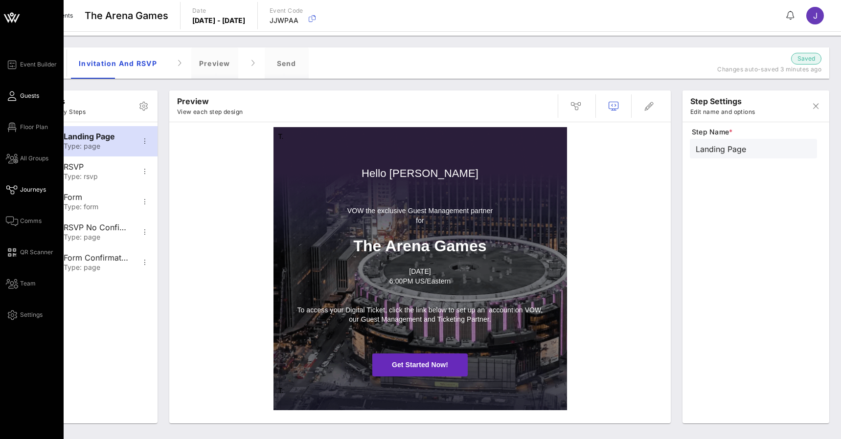
drag, startPoint x: 315, startPoint y: 5, endPoint x: 10, endPoint y: 100, distance: 319.1
click at [10, 97] on icon at bounding box center [12, 95] width 12 height 1
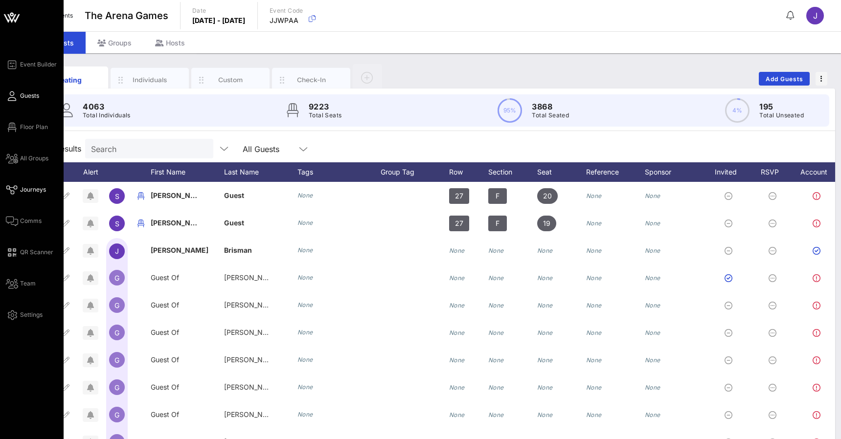
click at [18, 192] on link "Journeys" at bounding box center [26, 190] width 40 height 12
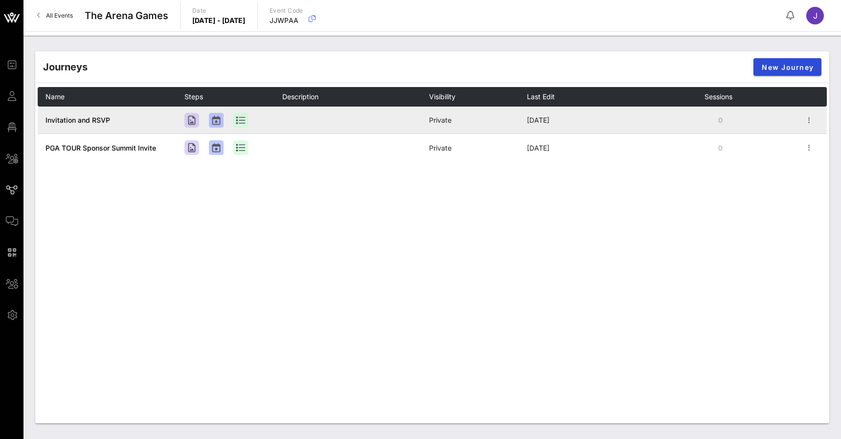
click at [75, 117] on span "Invitation and RSVP" at bounding box center [77, 120] width 65 height 8
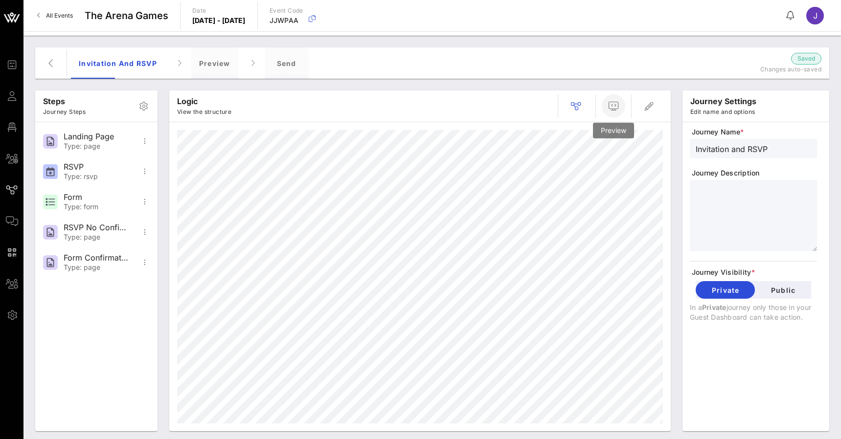
click at [613, 107] on icon "button" at bounding box center [613, 106] width 12 height 12
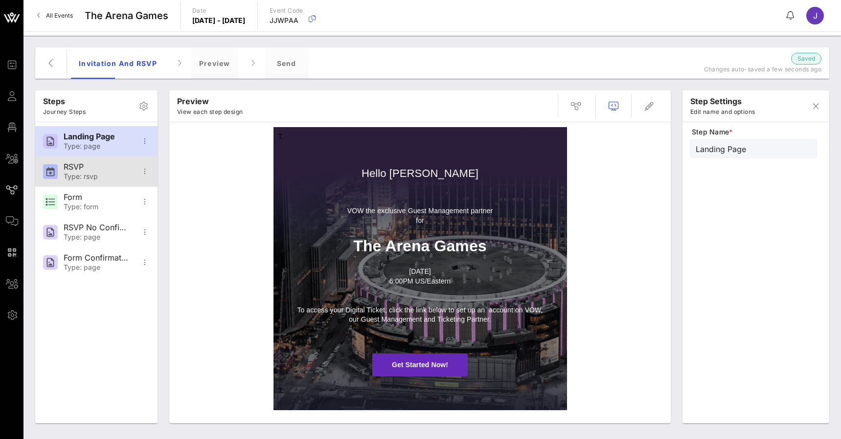
click at [88, 168] on div "RSVP" at bounding box center [96, 166] width 65 height 9
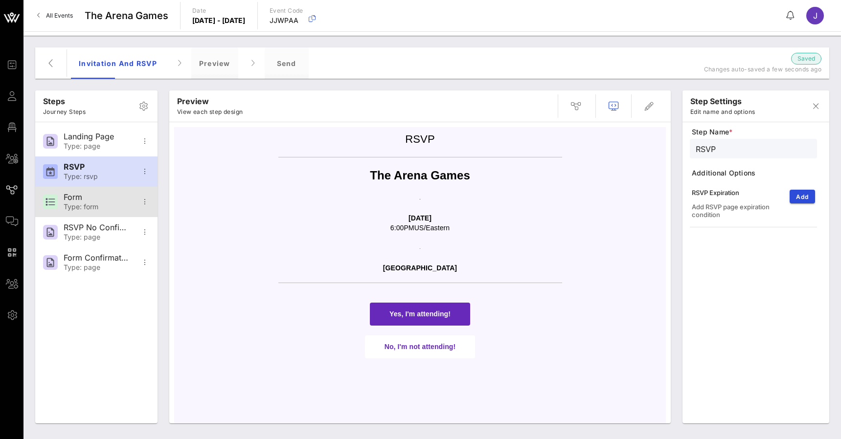
click at [90, 195] on div "Form" at bounding box center [96, 197] width 65 height 9
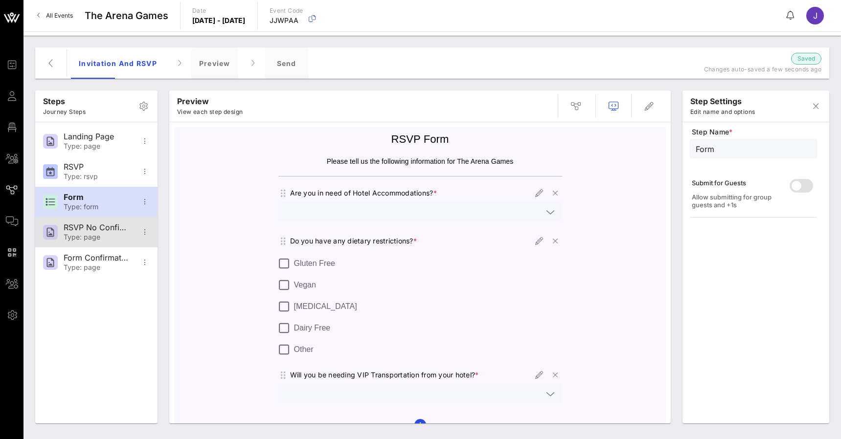
click at [91, 232] on div "RSVP No Confirmation" at bounding box center [96, 227] width 65 height 9
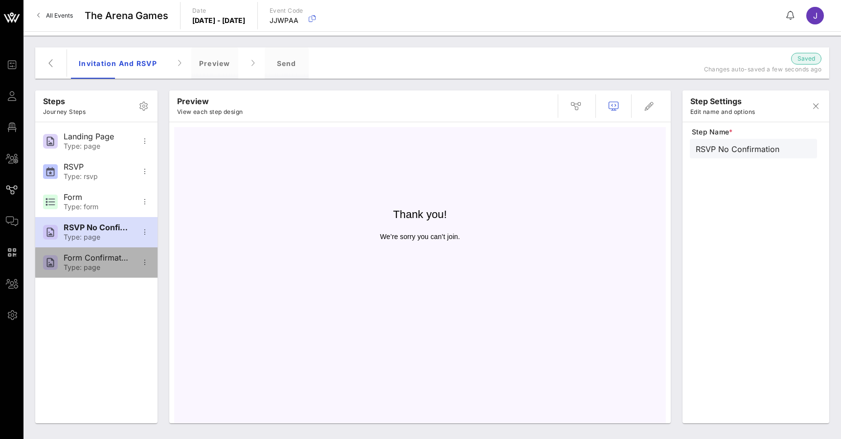
click at [100, 268] on div "Type: page" at bounding box center [96, 268] width 65 height 8
type input "Form Confirmation"
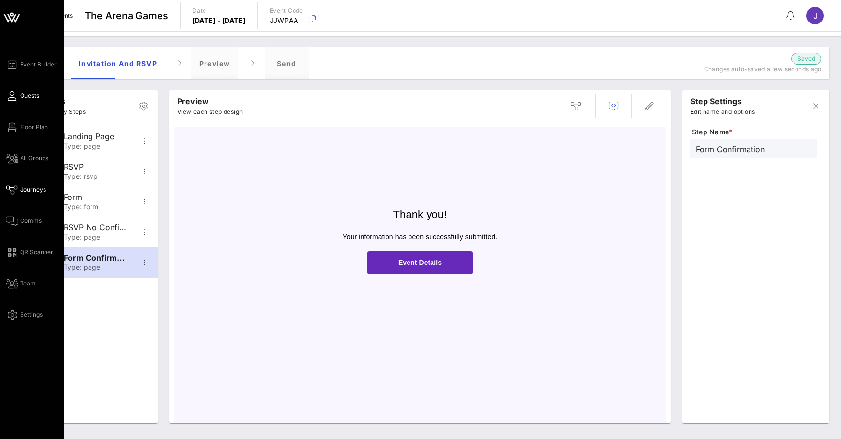
click at [26, 97] on span "Guests" at bounding box center [29, 95] width 19 height 9
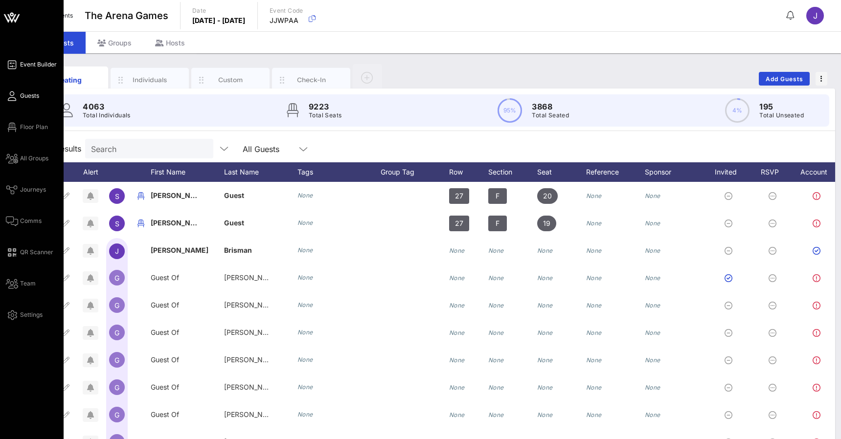
click at [37, 67] on span "Event Builder" at bounding box center [38, 64] width 37 height 9
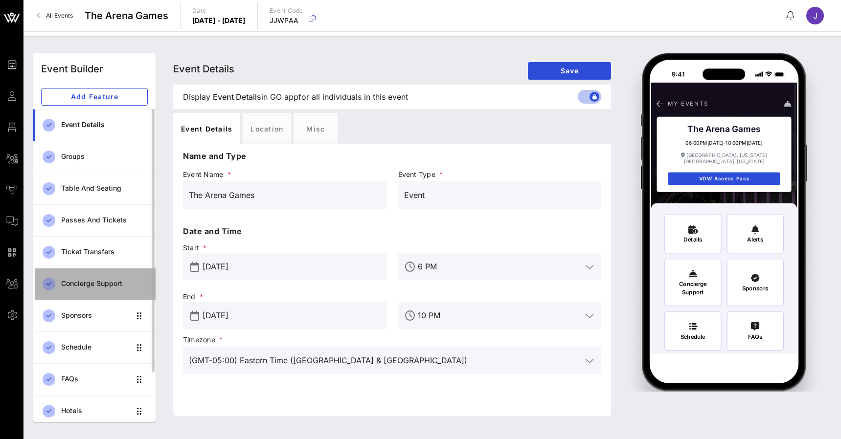
click at [97, 286] on div "Concierge Support" at bounding box center [104, 284] width 87 height 8
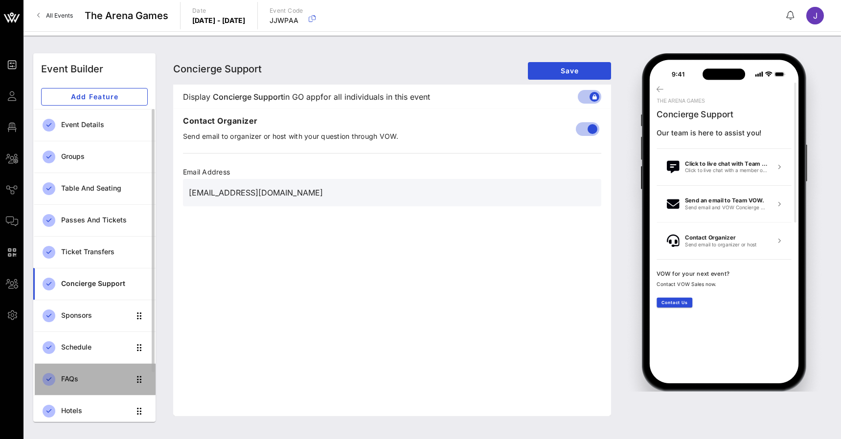
click at [72, 375] on div "FAQs" at bounding box center [95, 379] width 69 height 20
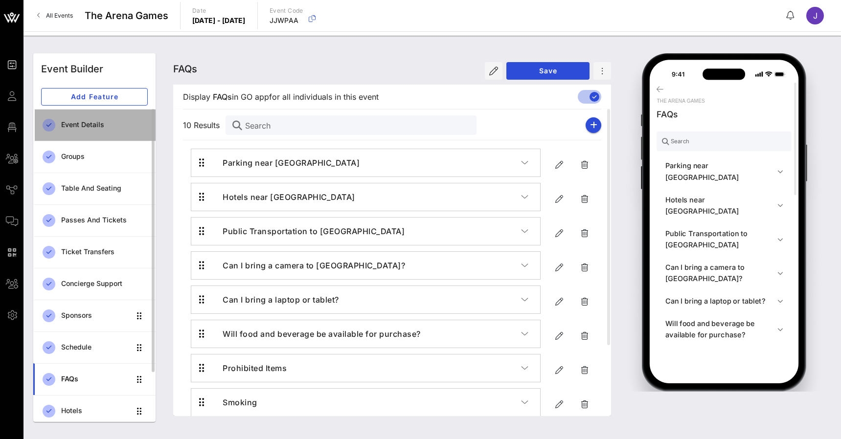
click at [97, 121] on div "Event Details" at bounding box center [104, 125] width 87 height 8
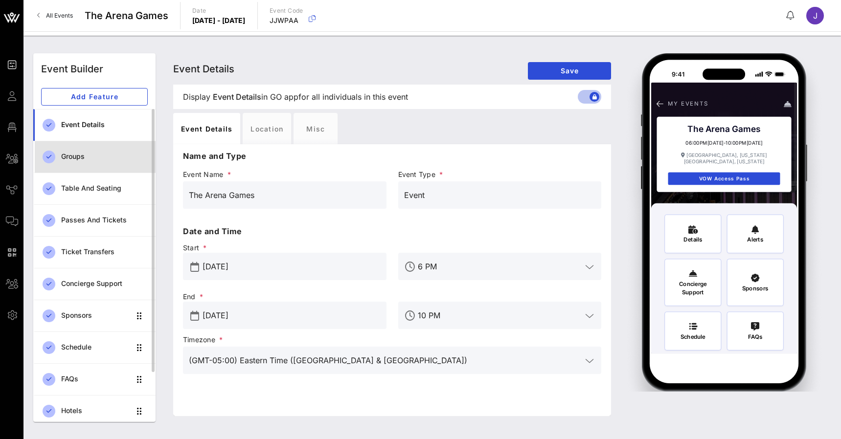
click at [99, 148] on div "Groups" at bounding box center [104, 157] width 87 height 20
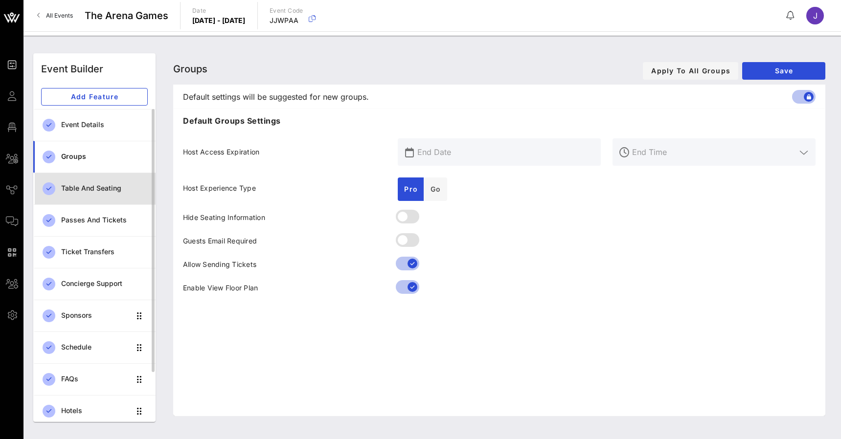
click at [97, 181] on div "Table and Seating" at bounding box center [104, 189] width 87 height 20
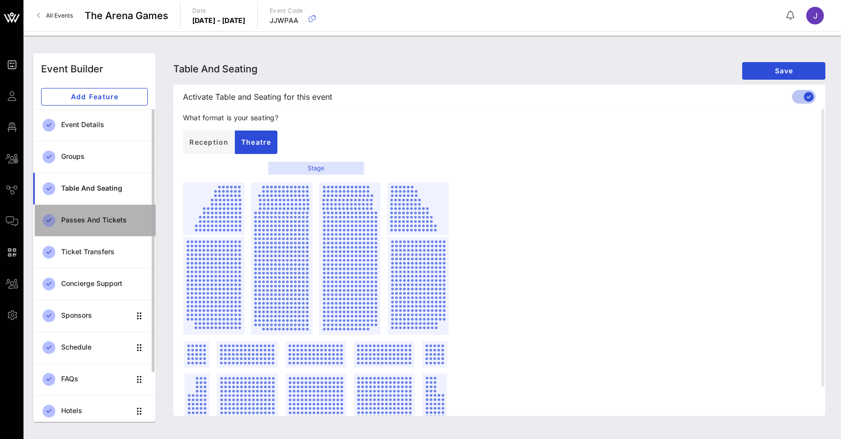
click at [105, 221] on div "Passes and Tickets" at bounding box center [104, 220] width 87 height 8
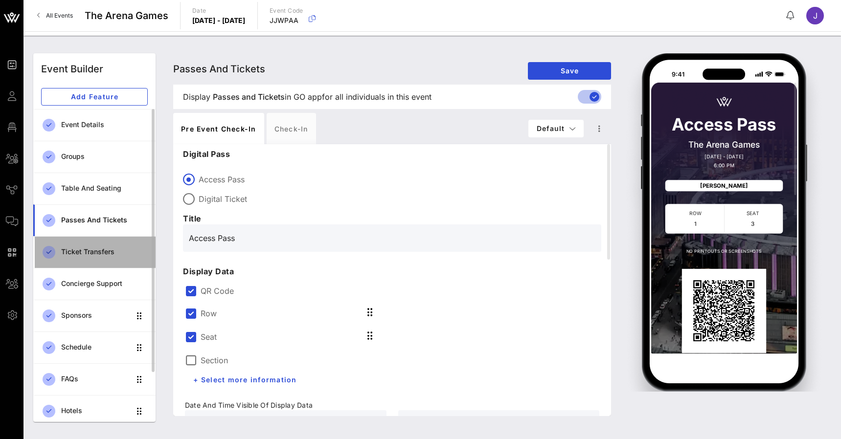
click at [105, 245] on div "Ticket Transfers" at bounding box center [104, 252] width 87 height 20
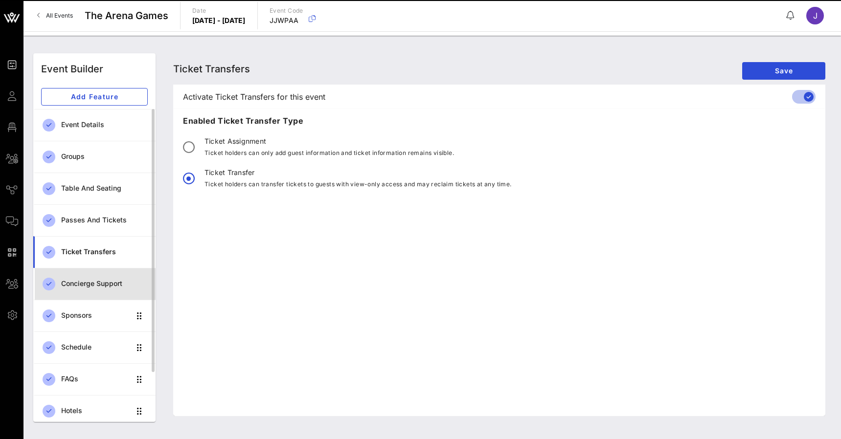
click at [105, 283] on div "Concierge Support" at bounding box center [104, 284] width 87 height 8
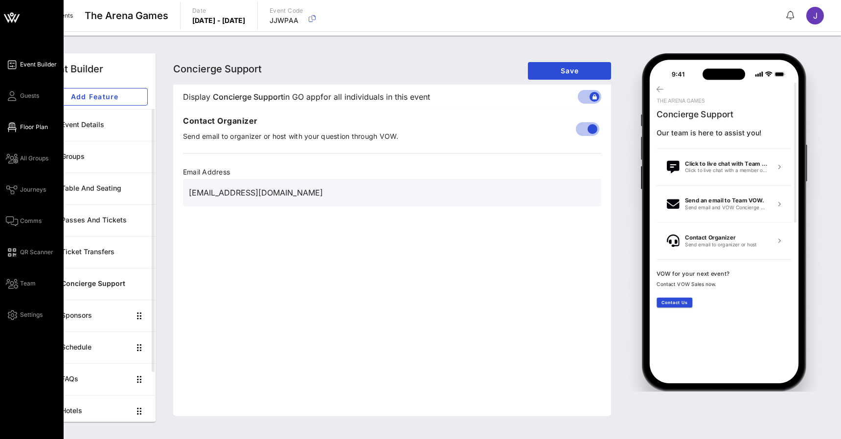
click at [16, 127] on icon at bounding box center [12, 127] width 12 height 1
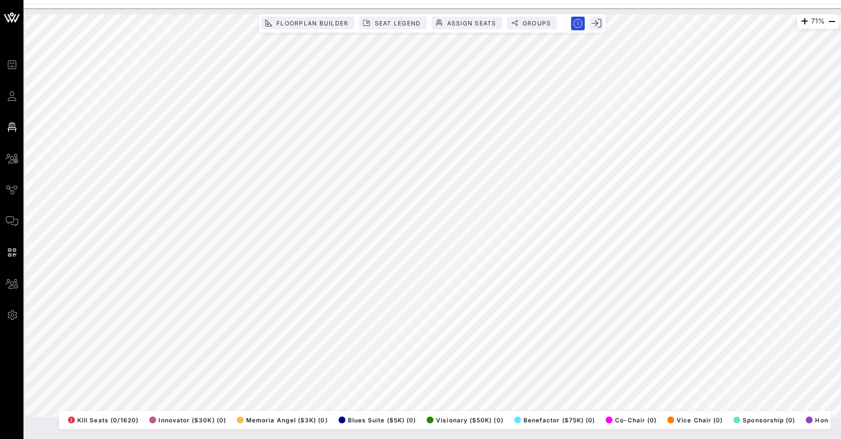
scroll to position [0, 1]
